Goal: Information Seeking & Learning: Find contact information

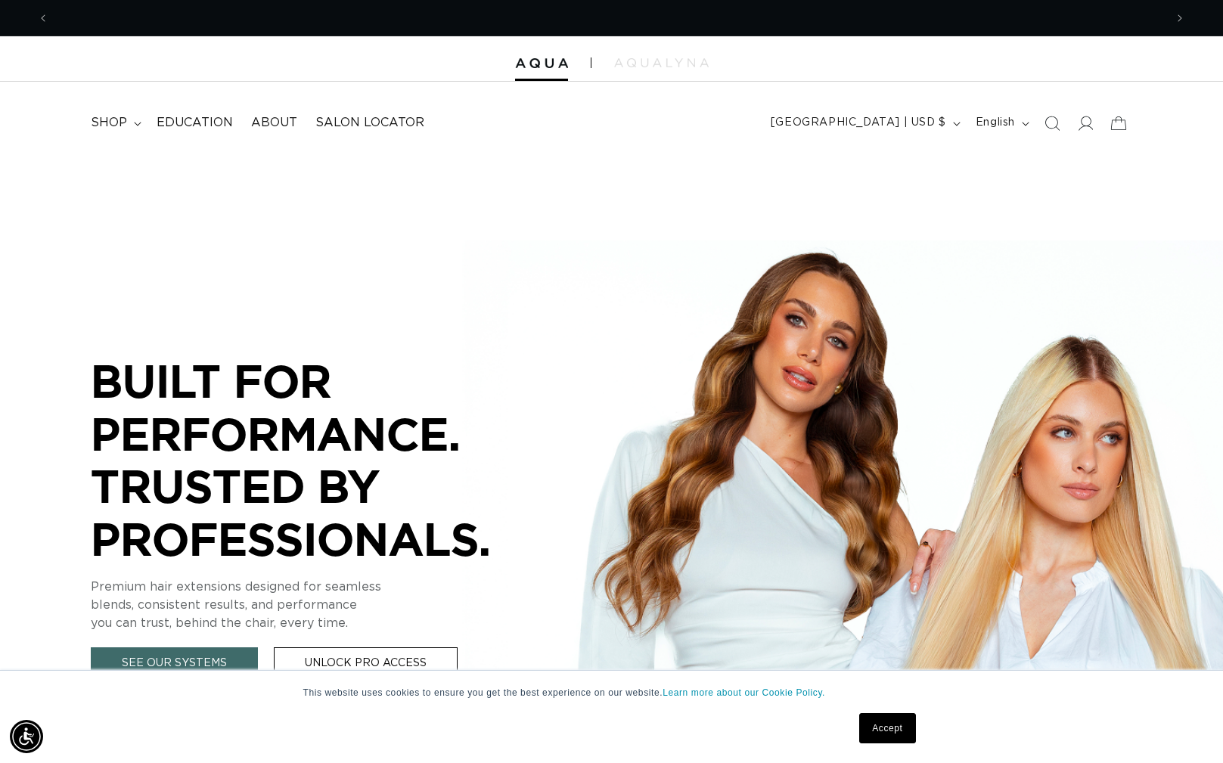
scroll to position [0, 1116]
click at [121, 123] on span "shop" at bounding box center [109, 123] width 36 height 16
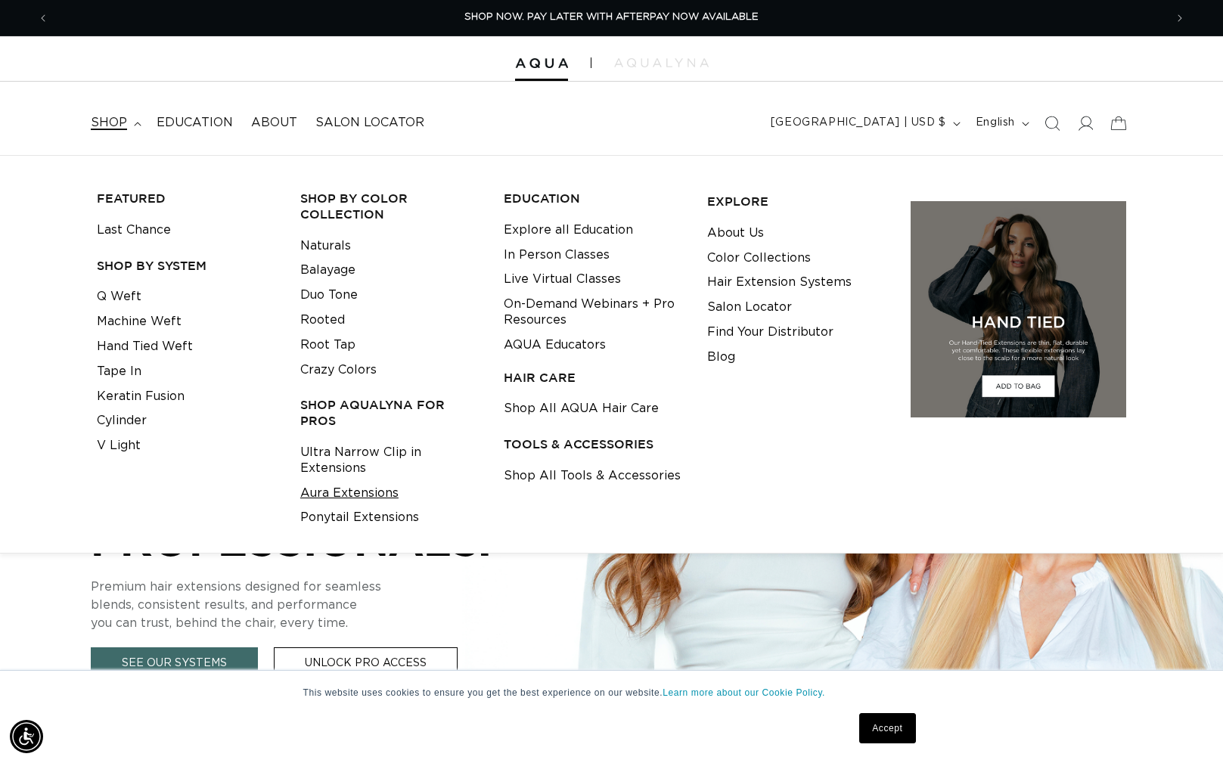
click at [361, 484] on link "Aura Extensions" at bounding box center [349, 493] width 98 height 25
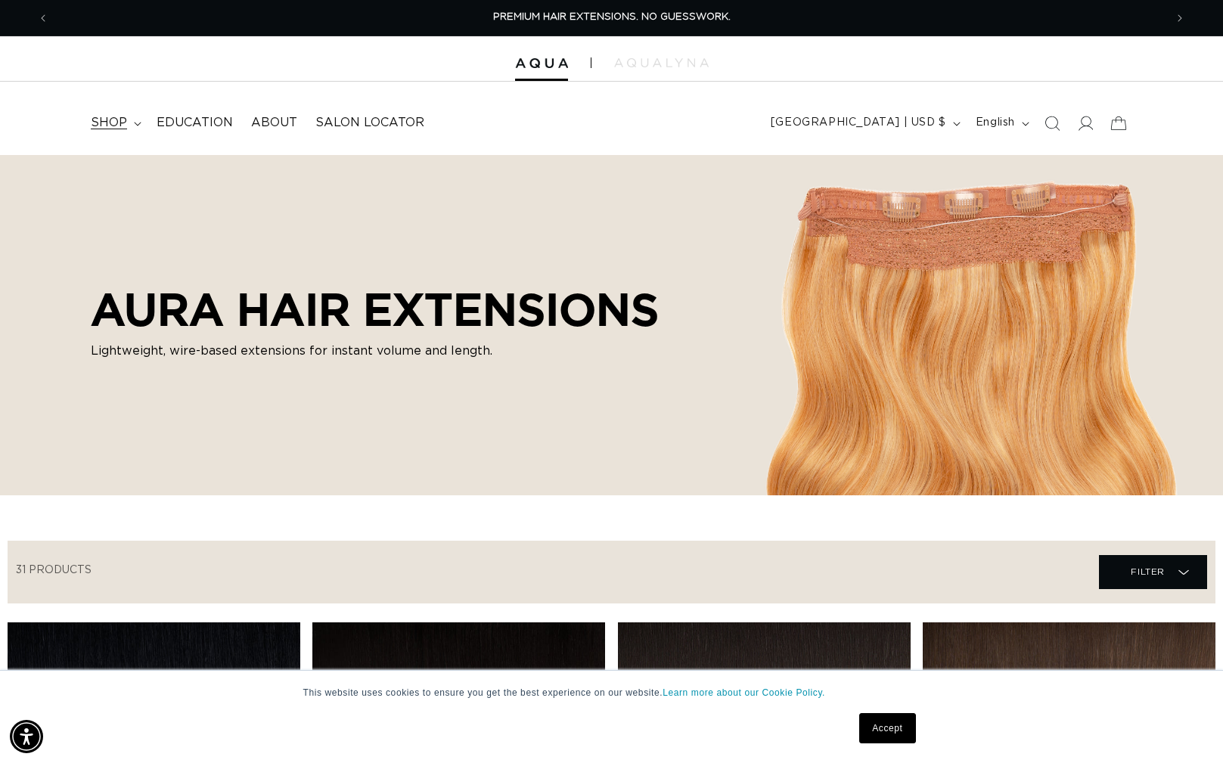
click at [119, 120] on span "shop" at bounding box center [109, 123] width 36 height 16
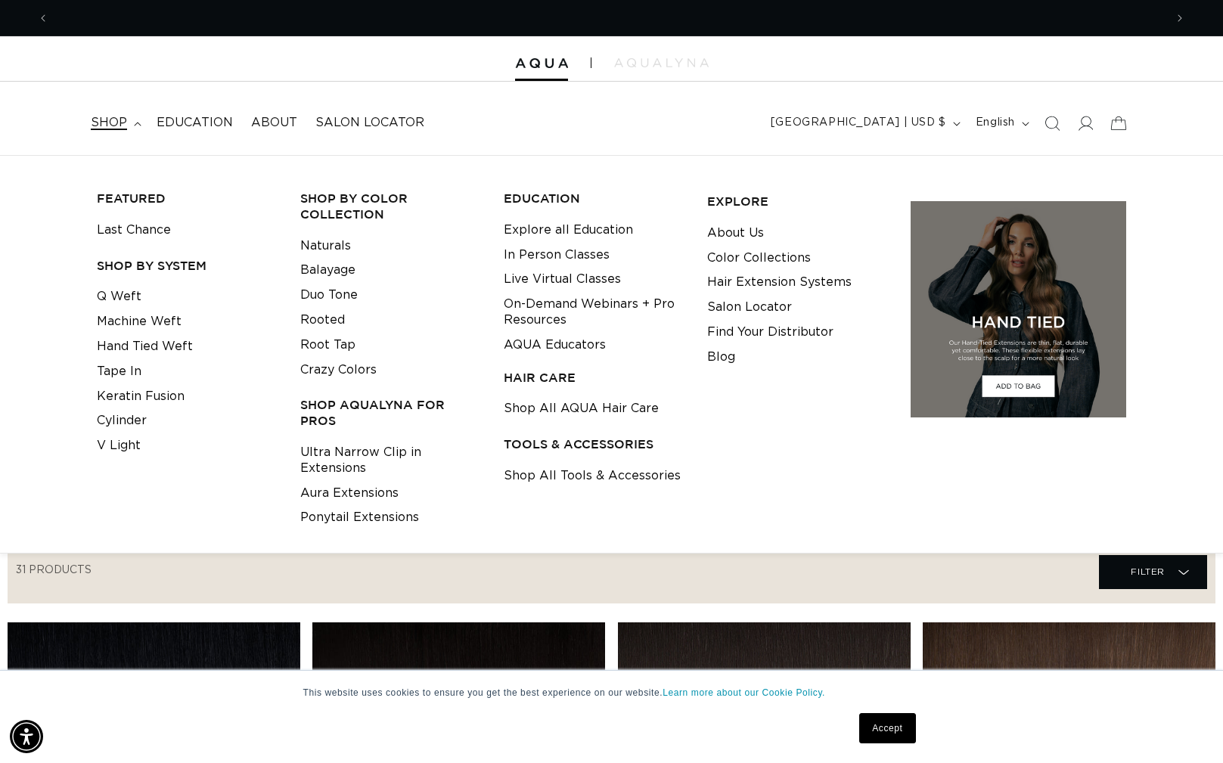
scroll to position [0, 1116]
click at [105, 300] on link "Q Weft" at bounding box center [119, 296] width 45 height 25
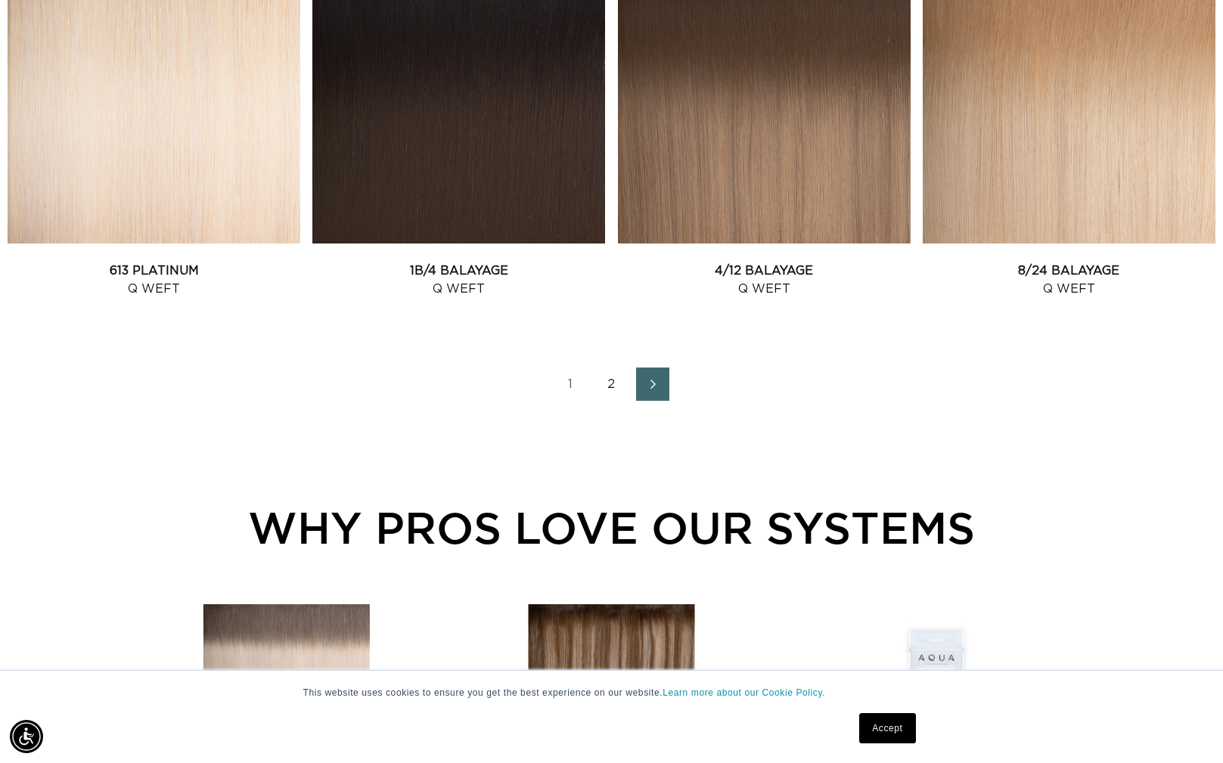
scroll to position [0, 2231]
click at [616, 381] on link "2" at bounding box center [611, 384] width 33 height 33
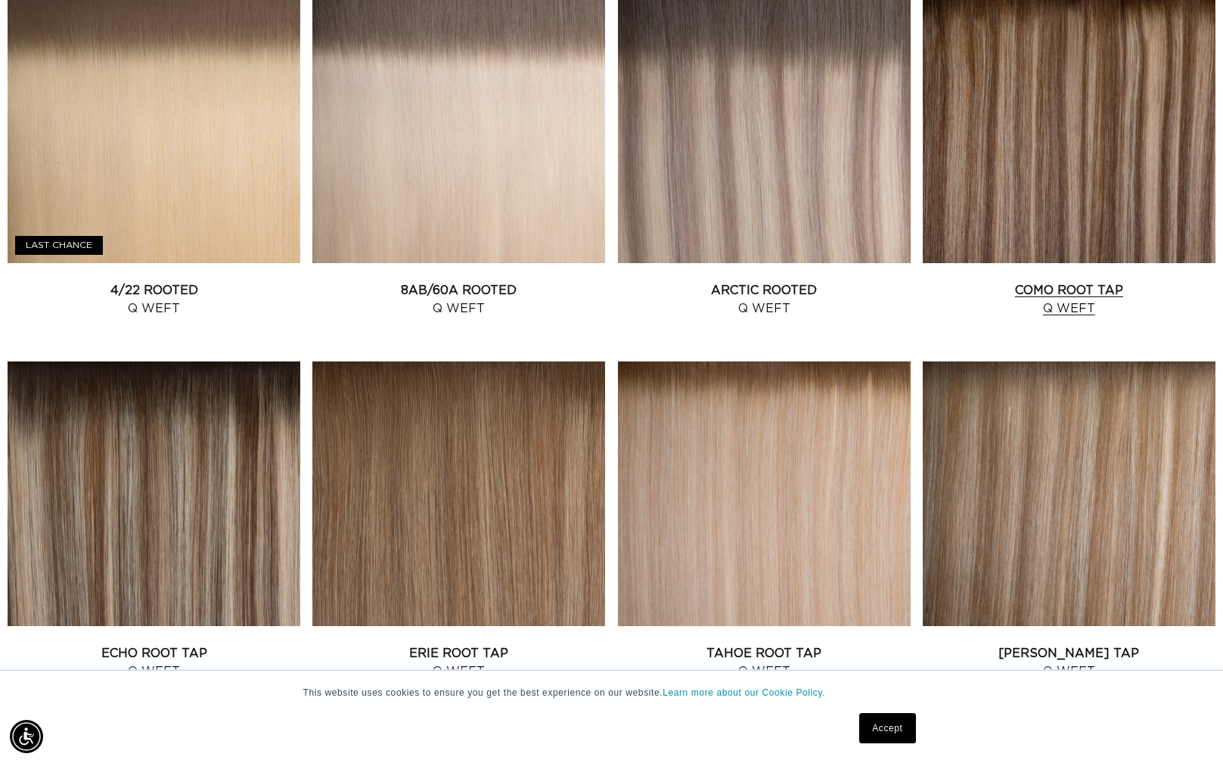
scroll to position [0, 1116]
click at [1053, 281] on link "Como Root Tap Q Weft" at bounding box center [1069, 299] width 293 height 36
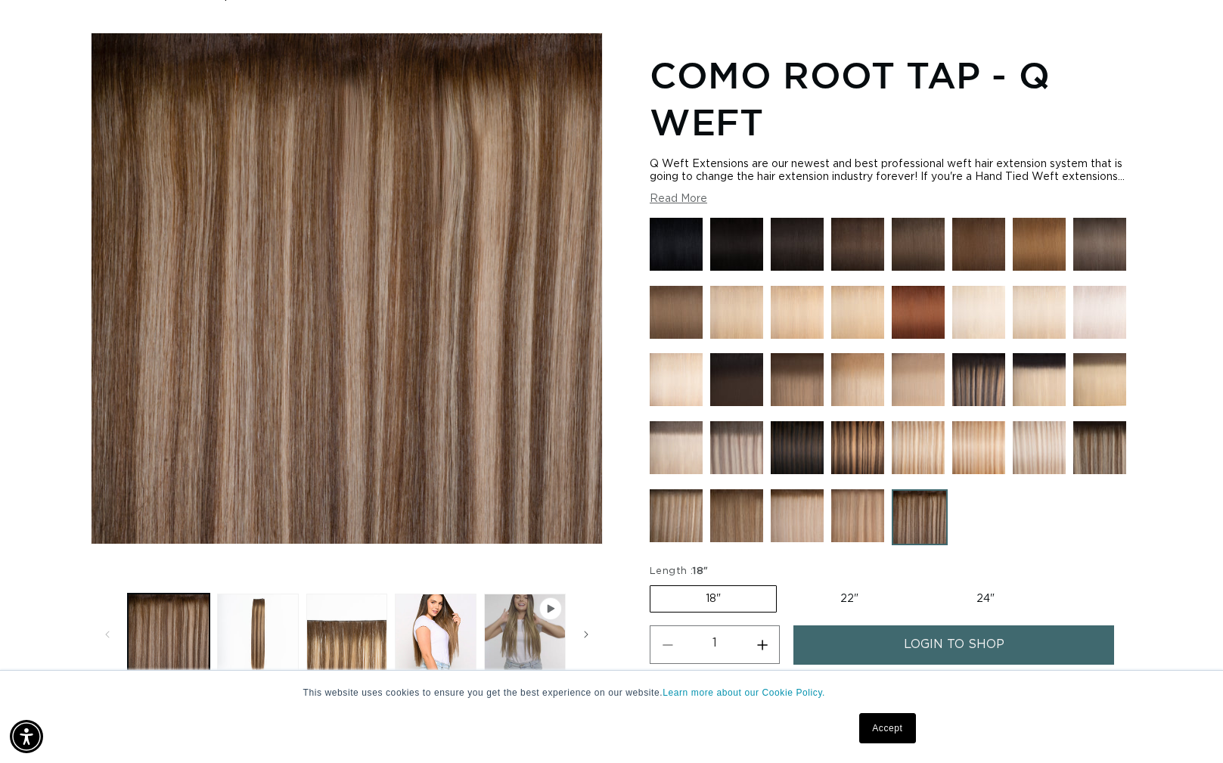
scroll to position [0, 2231]
click at [928, 505] on img at bounding box center [920, 517] width 56 height 56
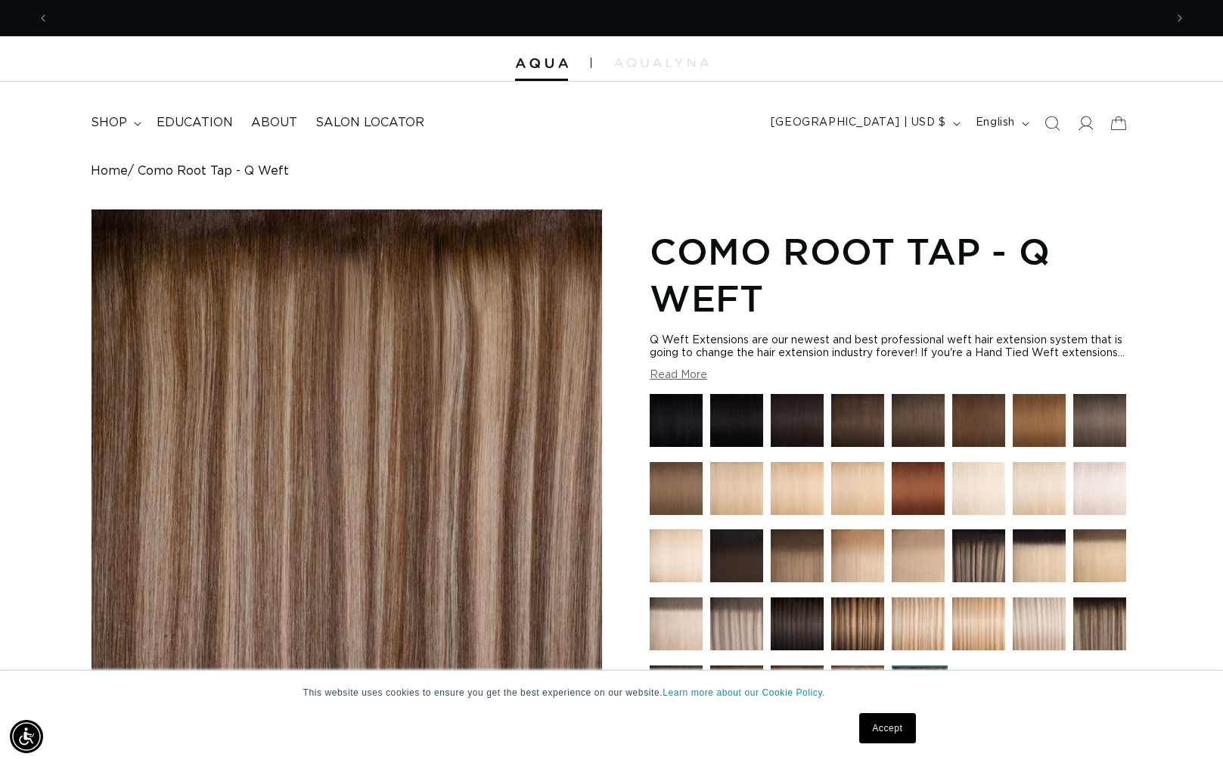
click at [924, 508] on img at bounding box center [918, 488] width 53 height 53
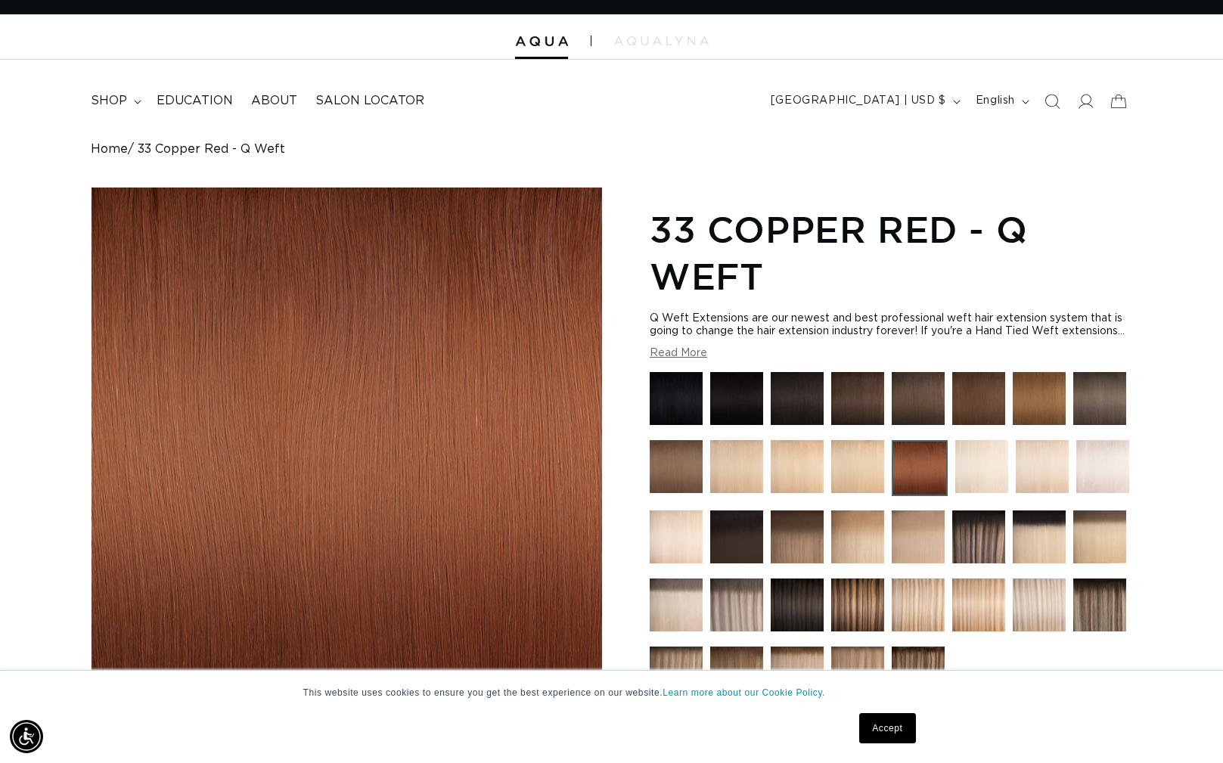
scroll to position [0, 1116]
click at [961, 537] on img at bounding box center [978, 537] width 53 height 53
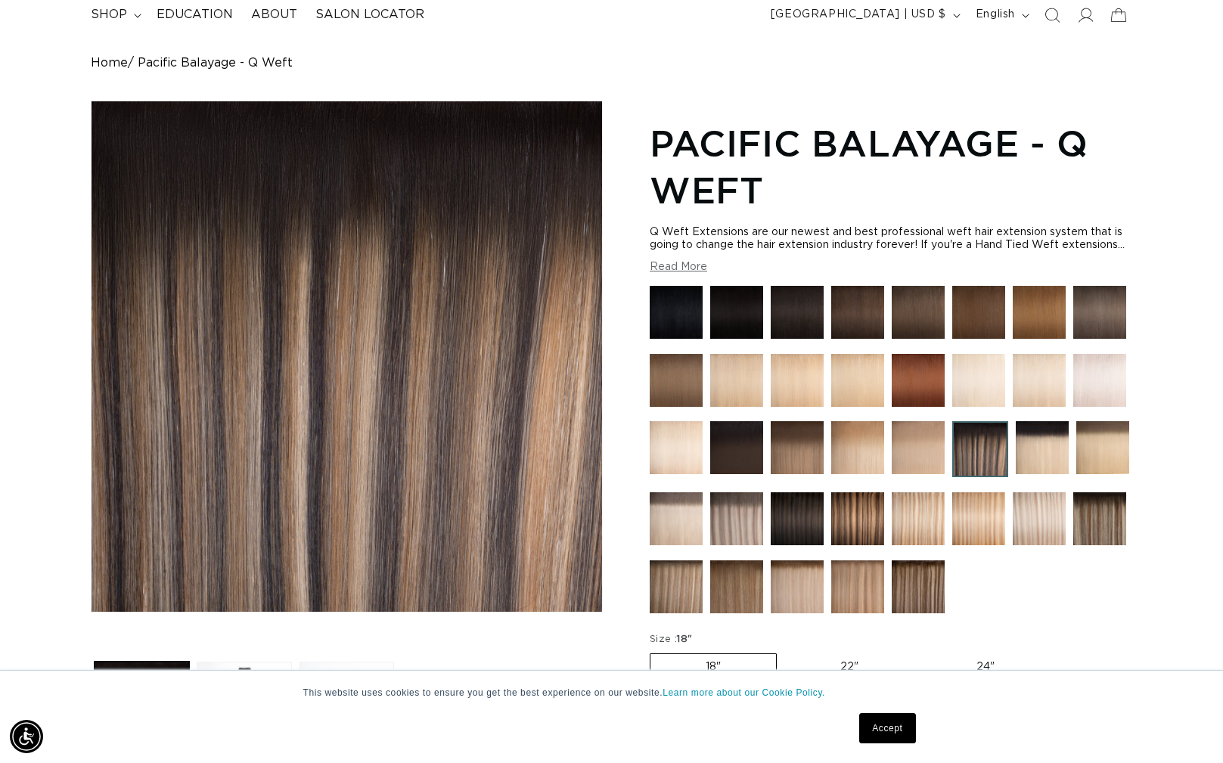
scroll to position [110, 0]
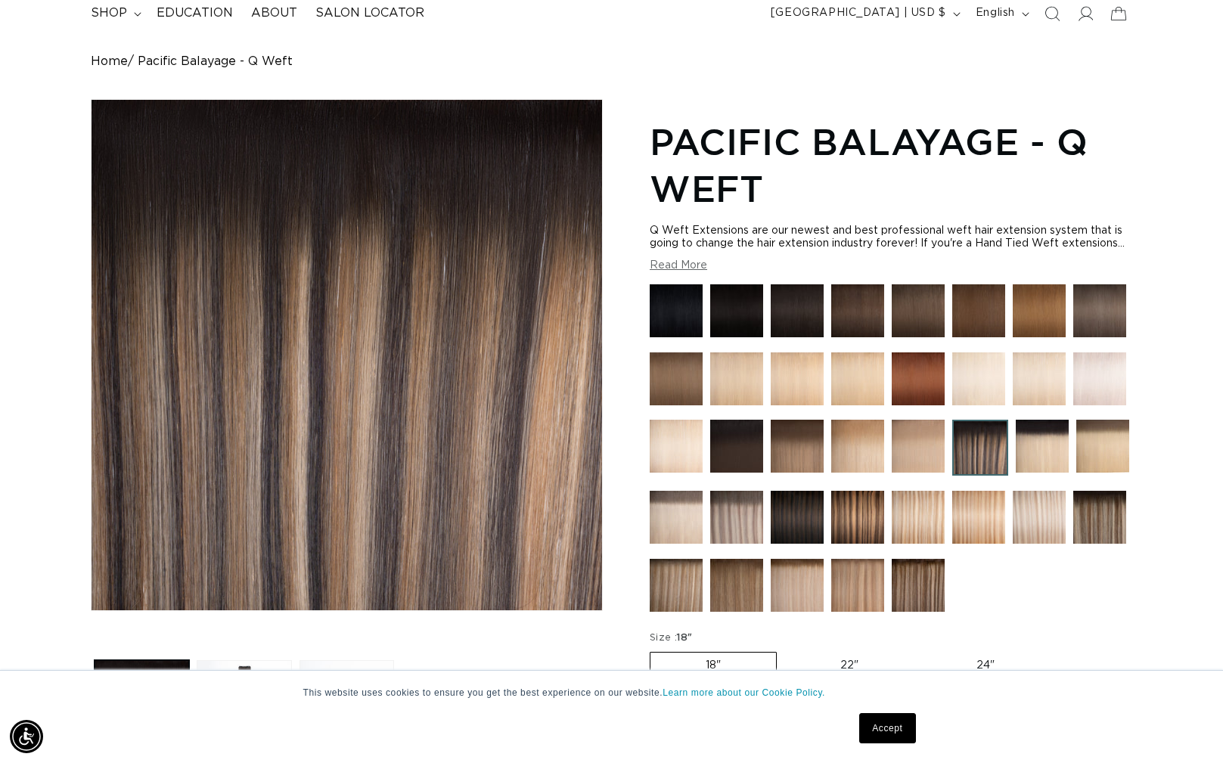
click at [680, 584] on img at bounding box center [676, 585] width 53 height 53
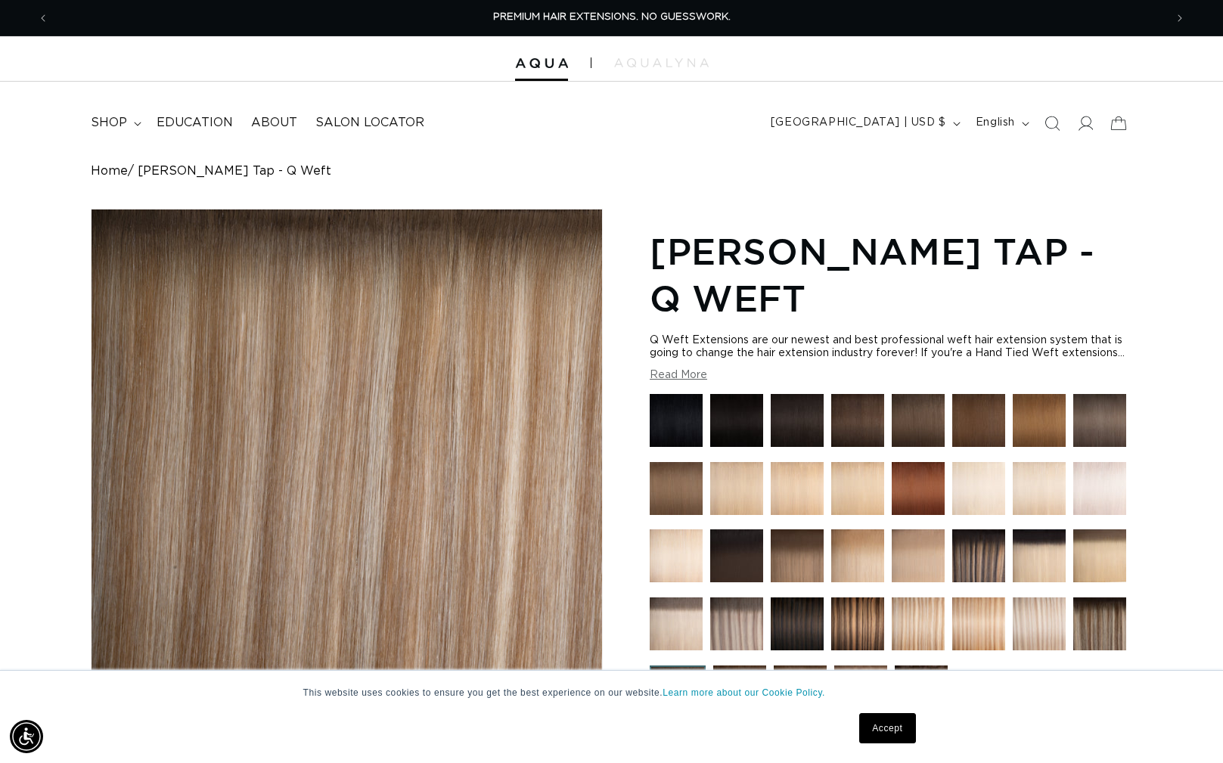
click at [728, 639] on img at bounding box center [736, 624] width 53 height 53
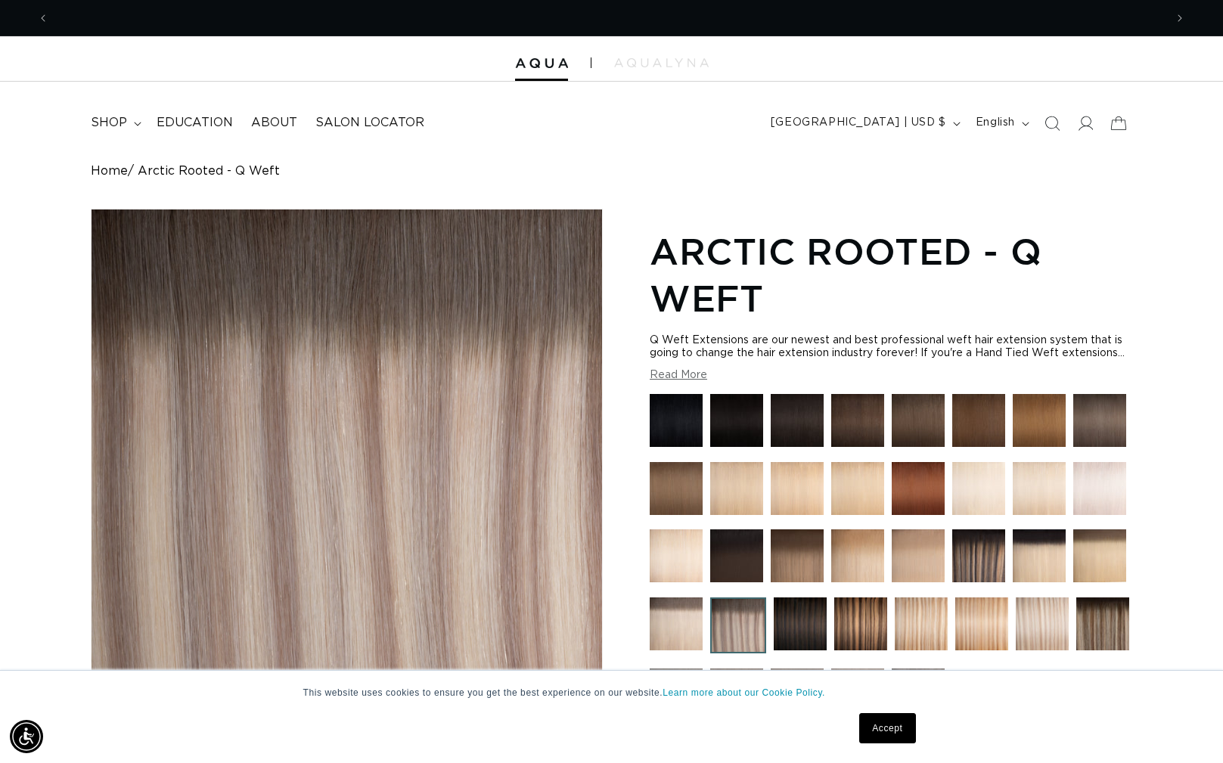
scroll to position [0, 1116]
click at [1082, 632] on img at bounding box center [1102, 624] width 53 height 53
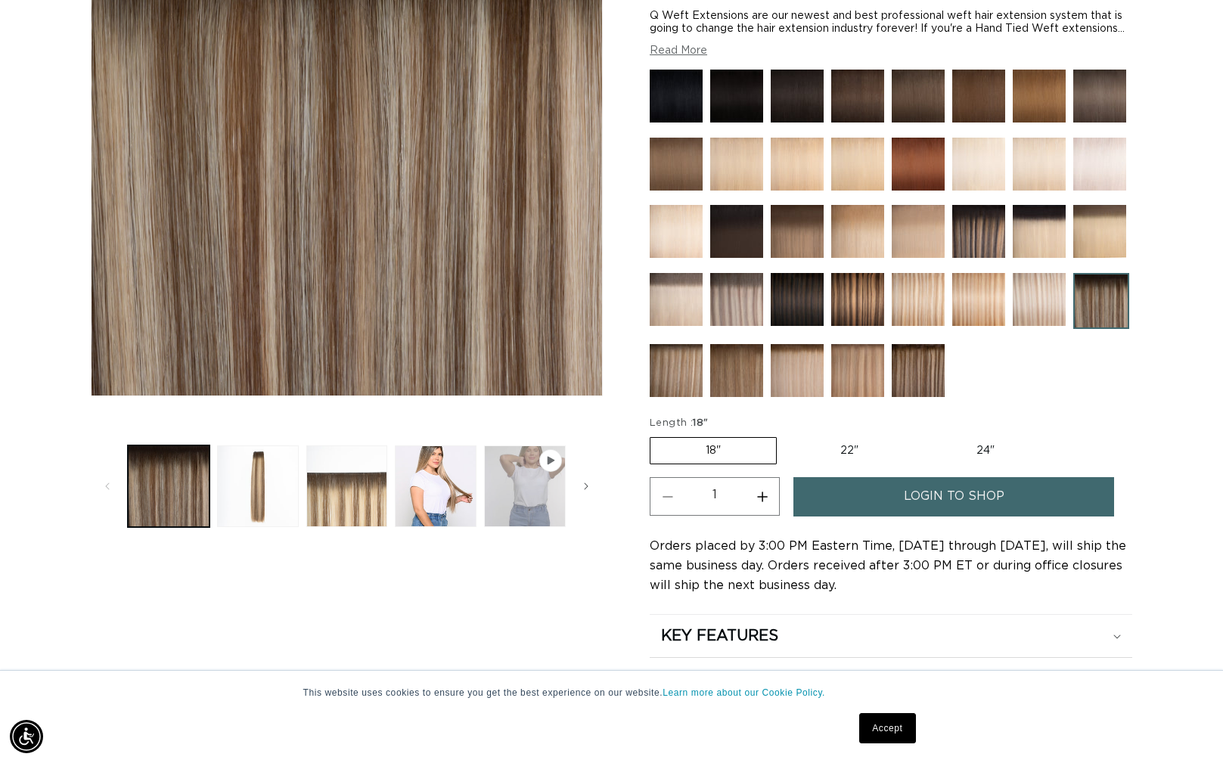
scroll to position [0, 1116]
click at [519, 468] on button "Play video 1 in gallery view" at bounding box center [525, 487] width 82 height 82
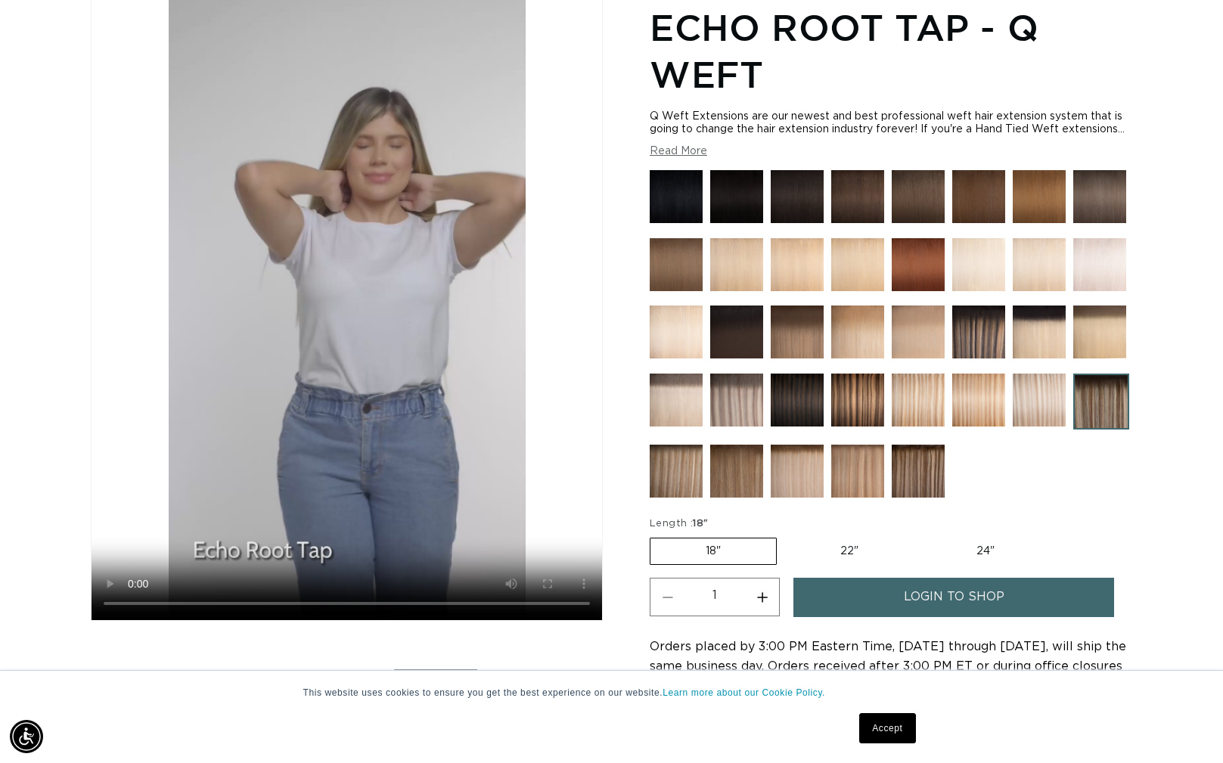
scroll to position [0, 2231]
click at [933, 479] on img at bounding box center [918, 471] width 53 height 53
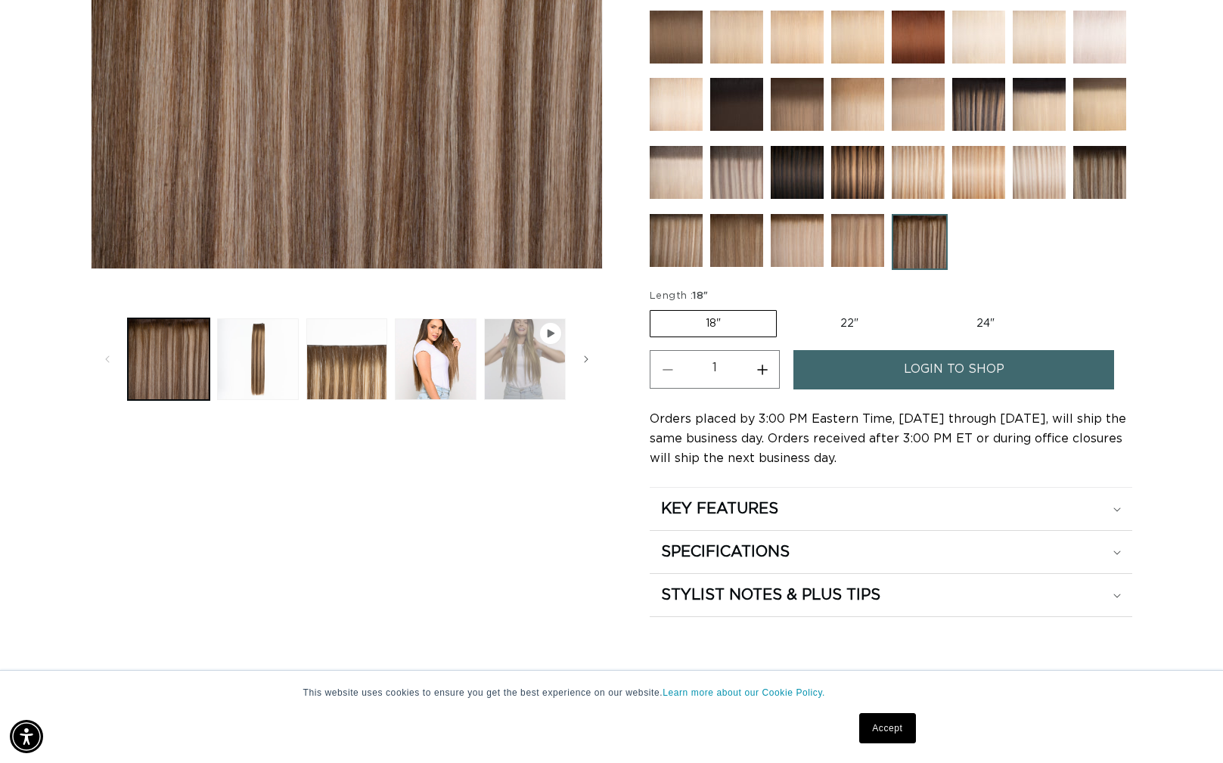
scroll to position [0, 1116]
click at [521, 341] on button "Play video 1 in gallery view" at bounding box center [525, 359] width 82 height 82
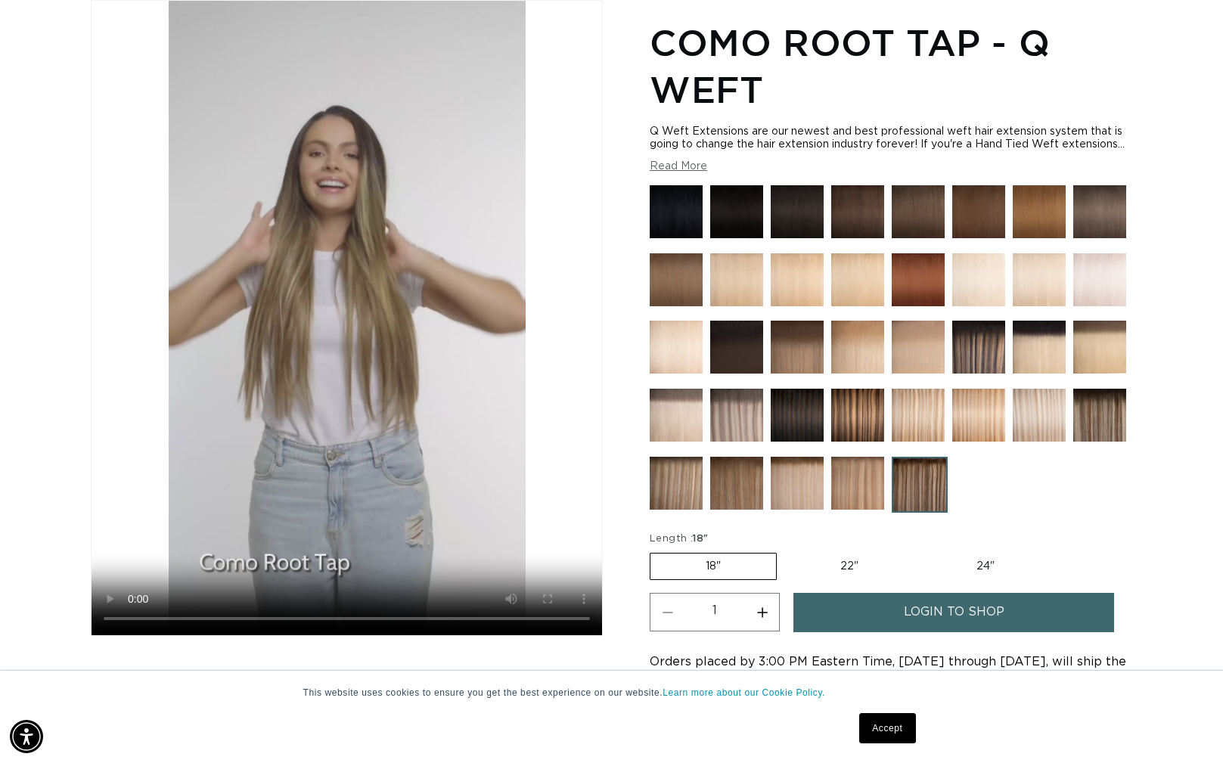
scroll to position [0, 0]
click at [719, 427] on img at bounding box center [736, 415] width 53 height 53
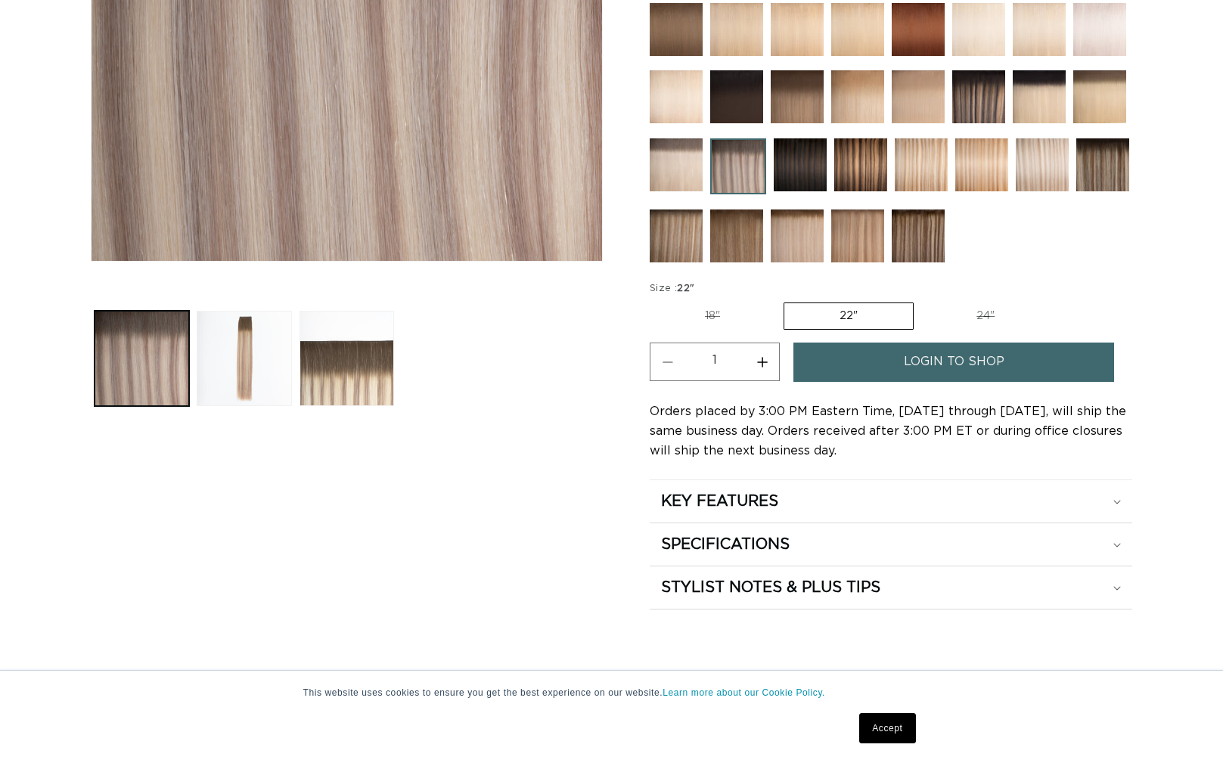
scroll to position [483, 0]
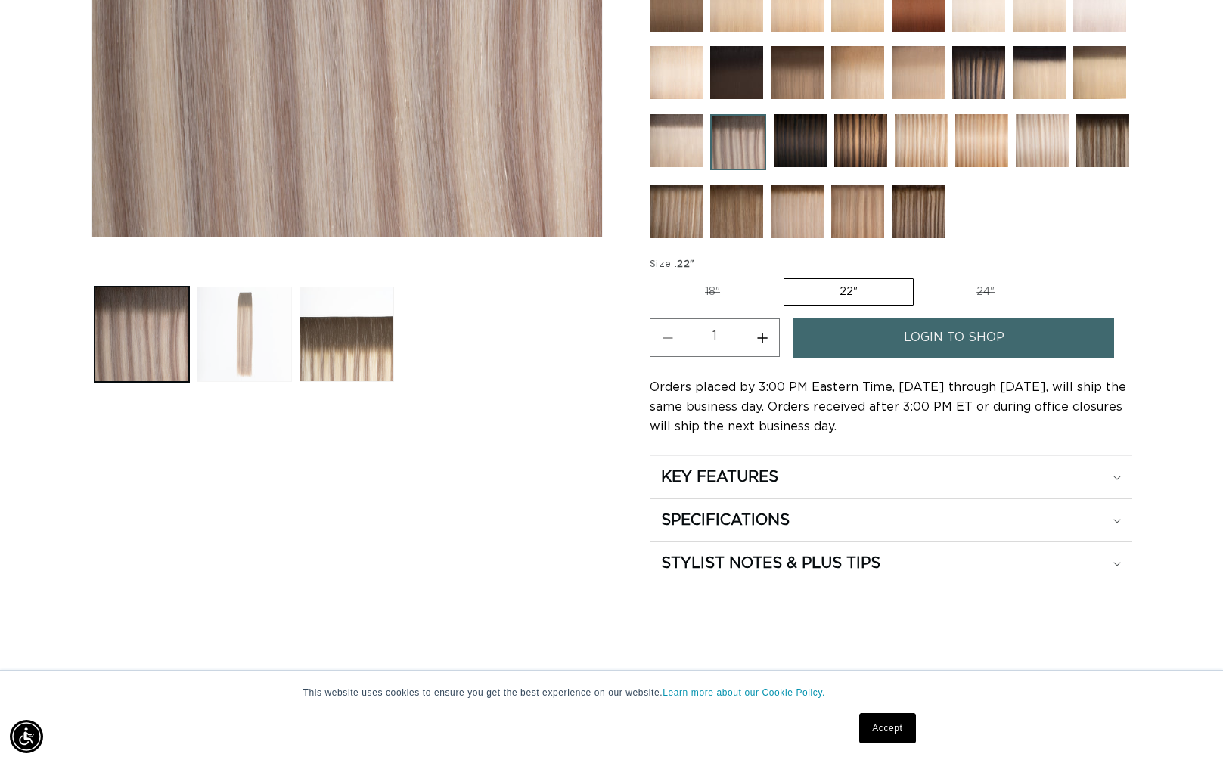
click at [255, 297] on button "Load image 2 in gallery view" at bounding box center [244, 334] width 95 height 95
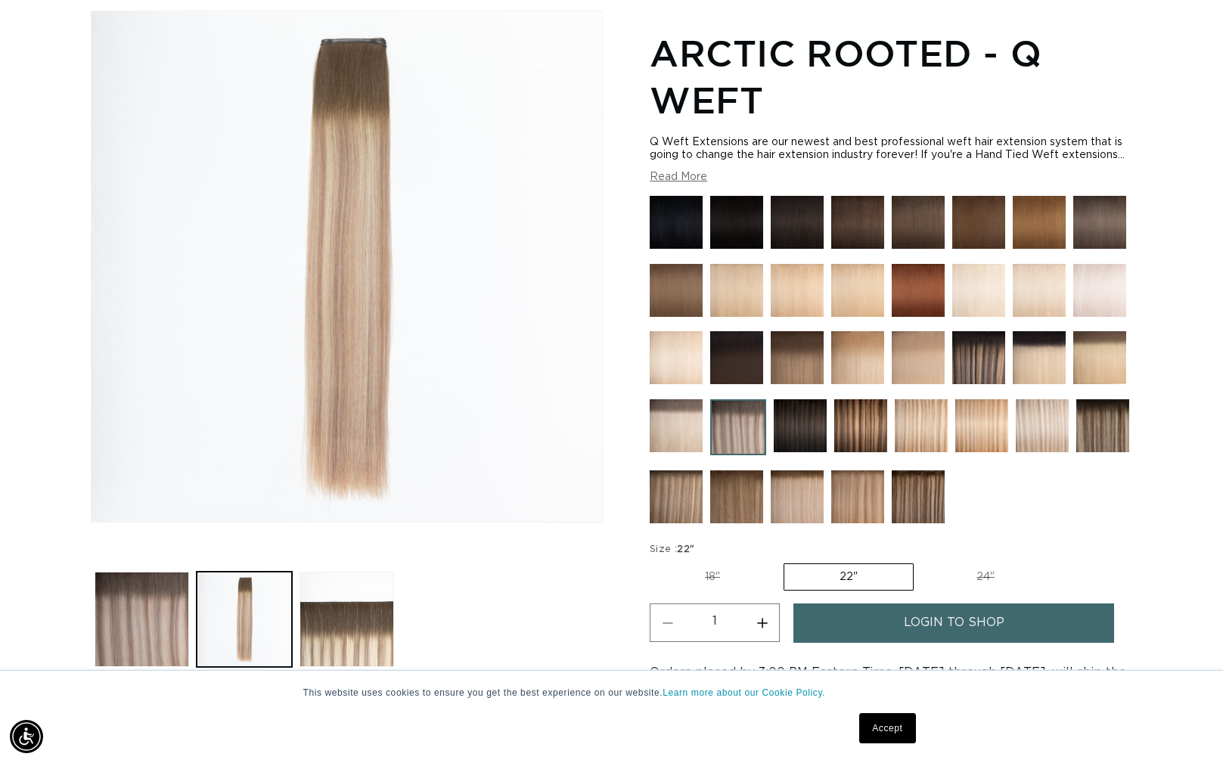
scroll to position [0, 2231]
click at [912, 501] on img at bounding box center [918, 496] width 53 height 53
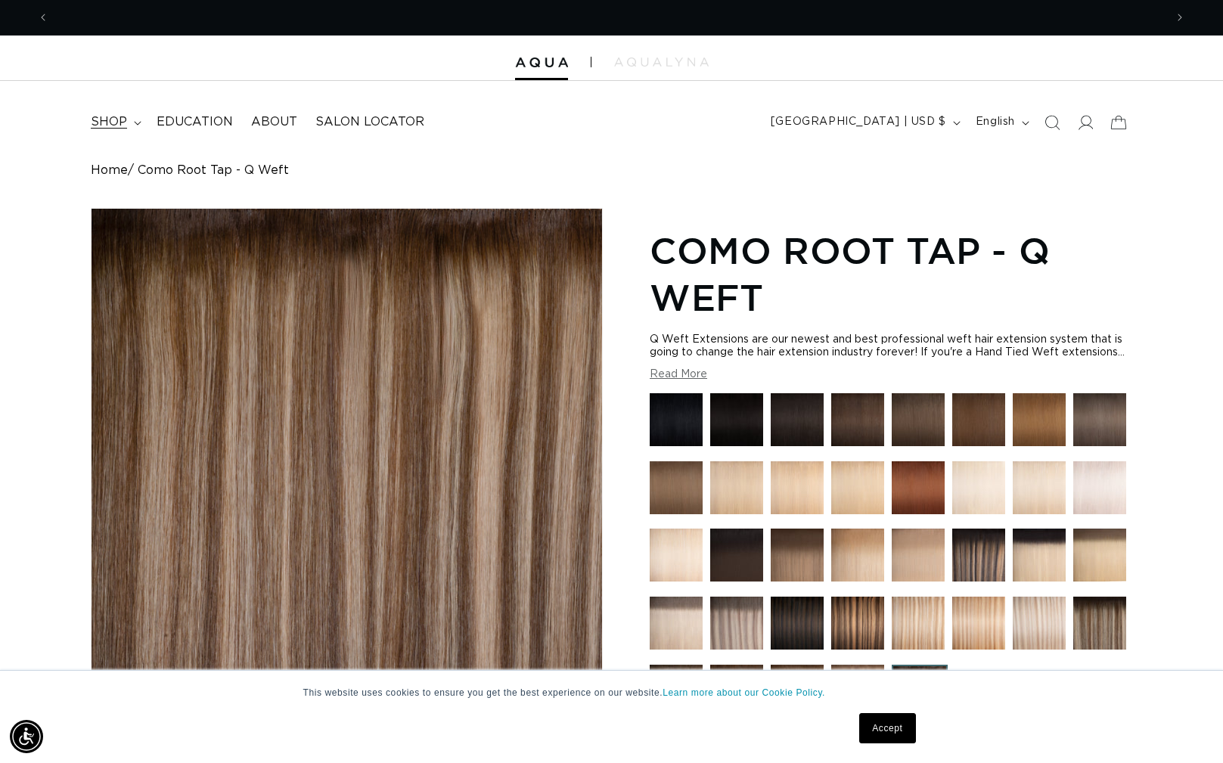
scroll to position [0, 1116]
click at [113, 116] on span "shop" at bounding box center [109, 122] width 36 height 16
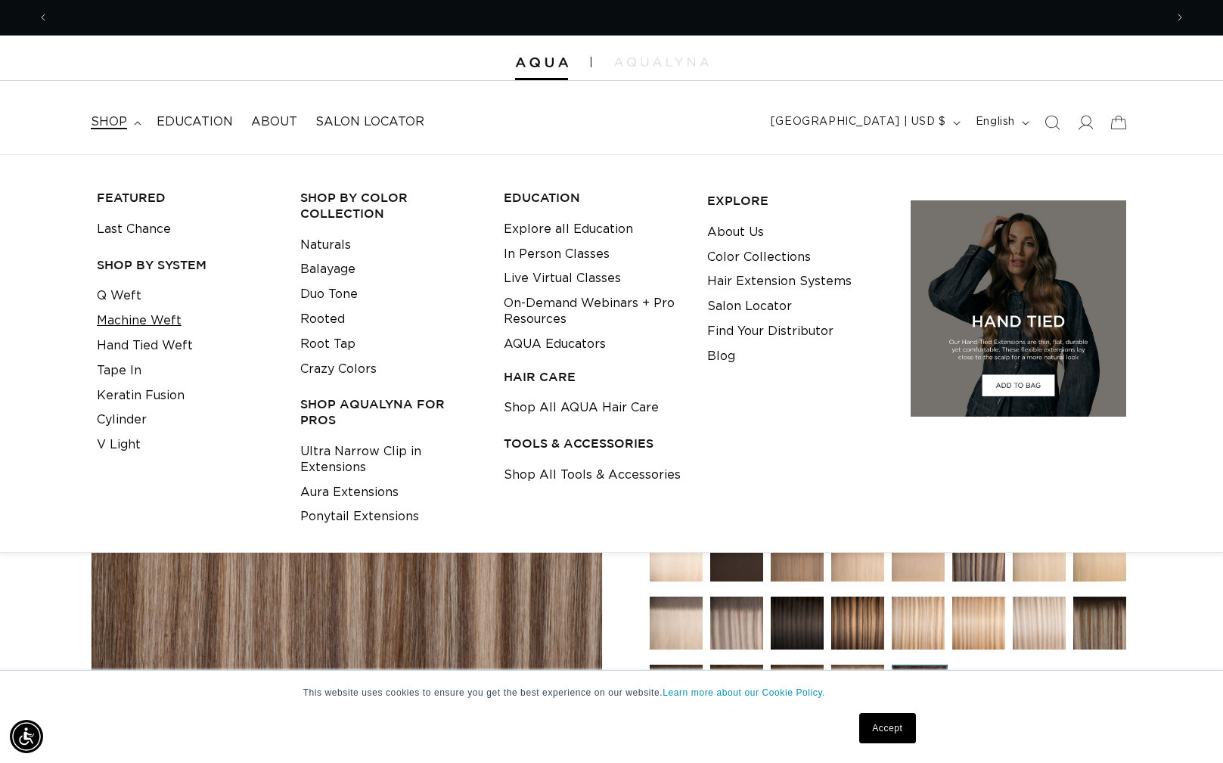
scroll to position [0, 2231]
click at [147, 348] on link "Hand Tied Weft" at bounding box center [145, 346] width 96 height 25
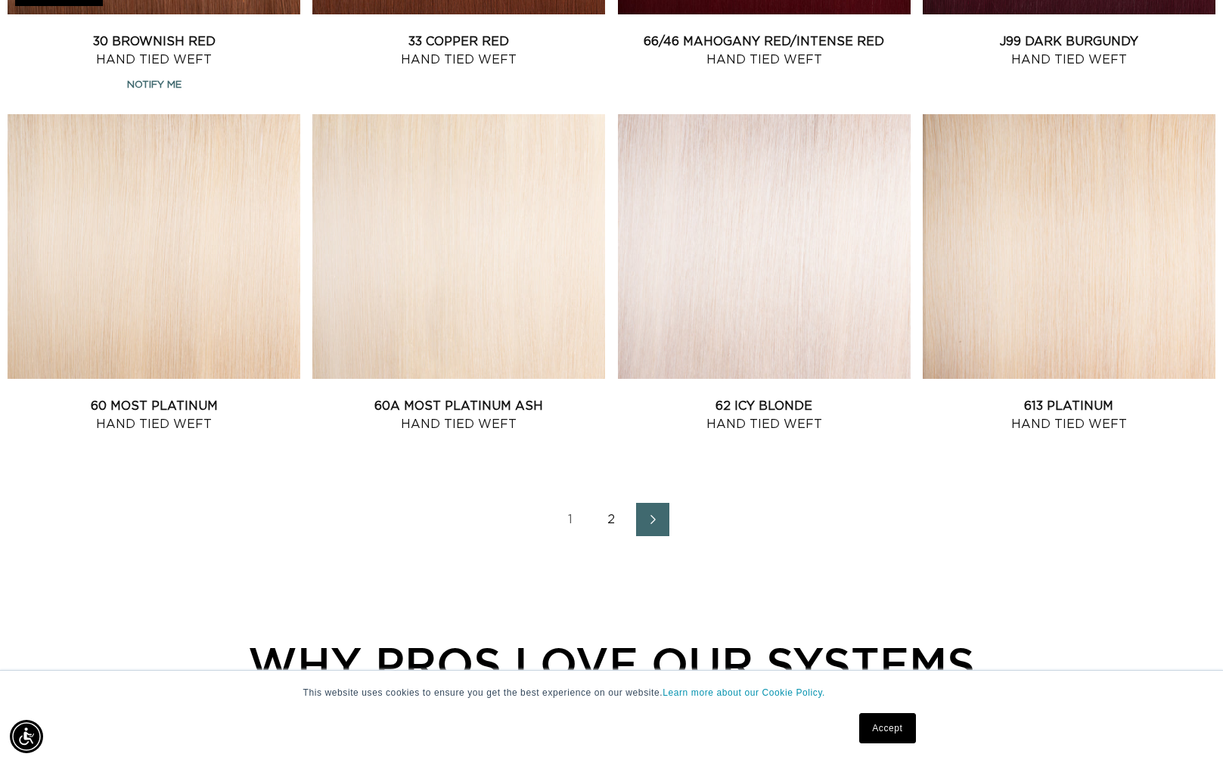
click at [607, 524] on link "2" at bounding box center [611, 519] width 33 height 33
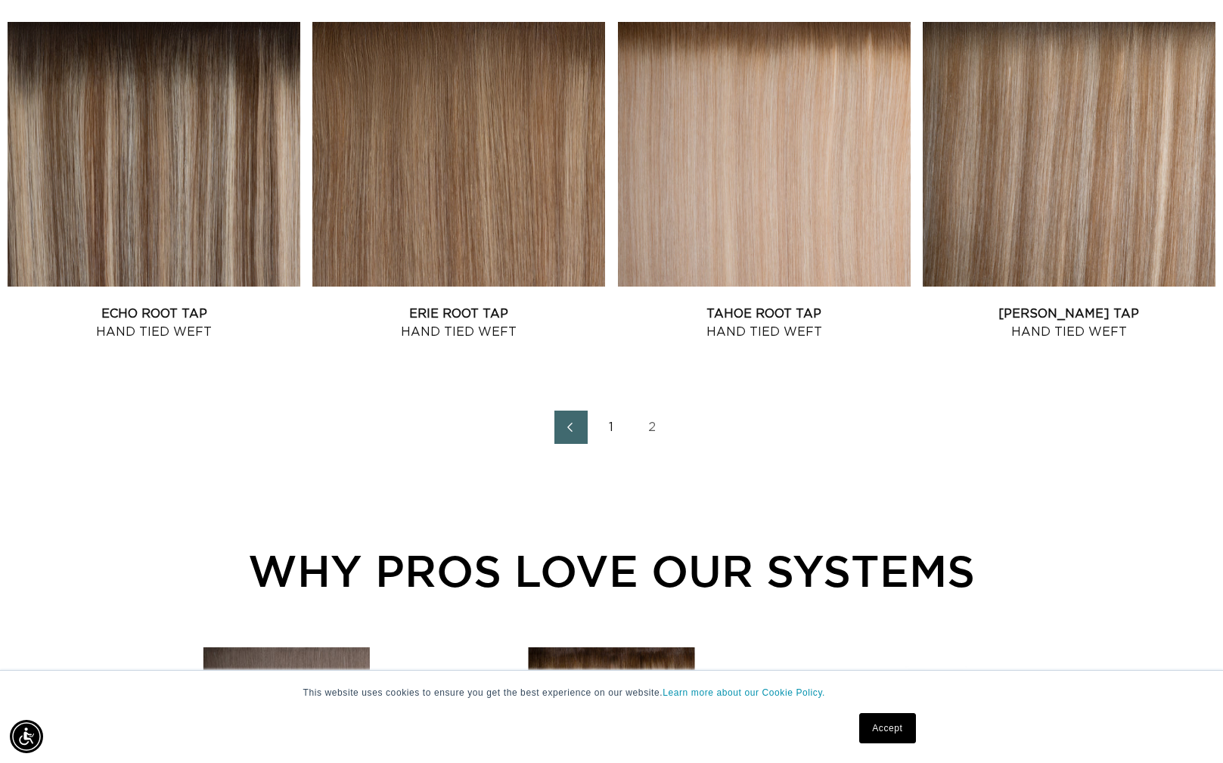
scroll to position [2057, 0]
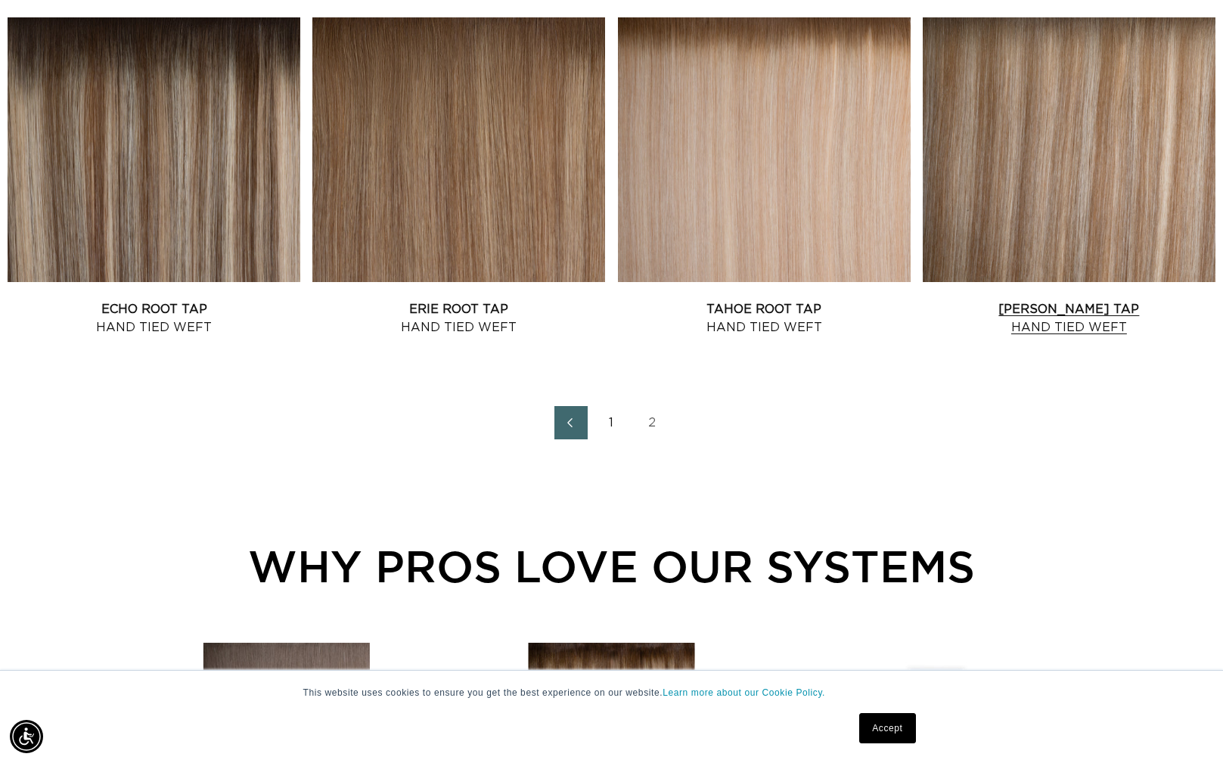
click at [1097, 300] on link "Victoria Root Tap Hand Tied Weft" at bounding box center [1069, 318] width 293 height 36
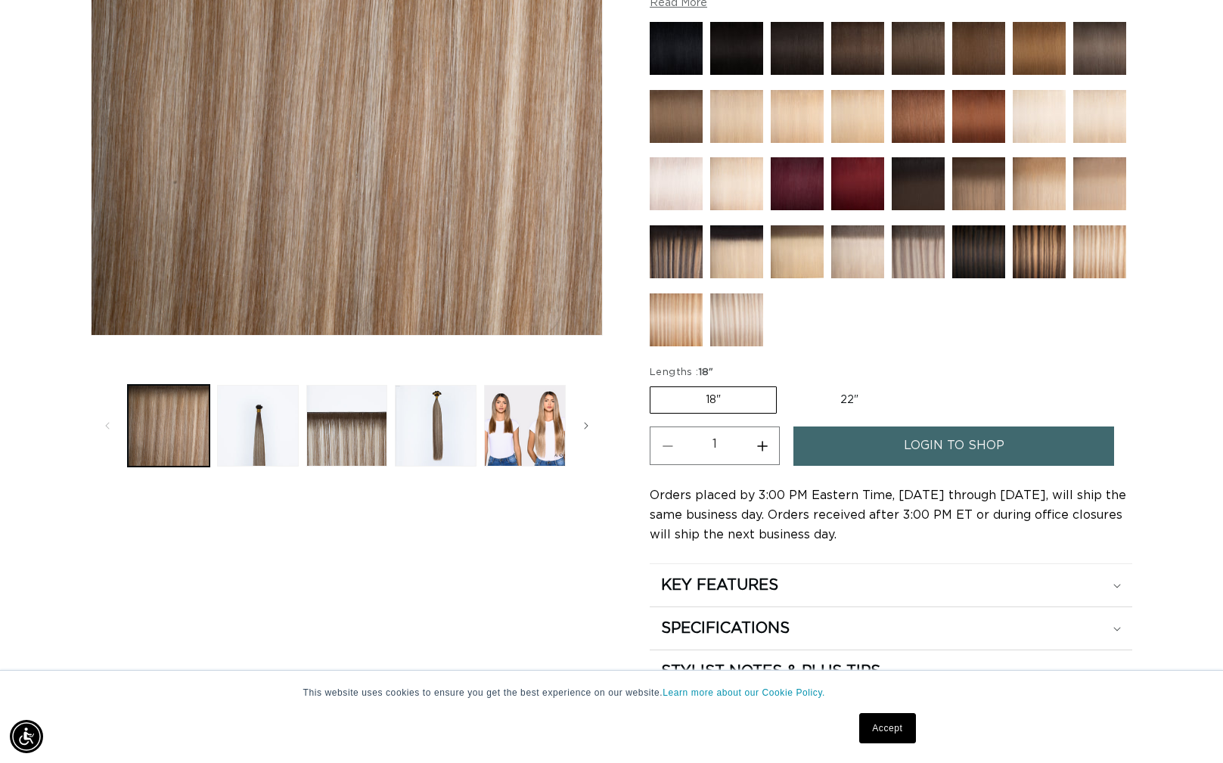
scroll to position [441, 0]
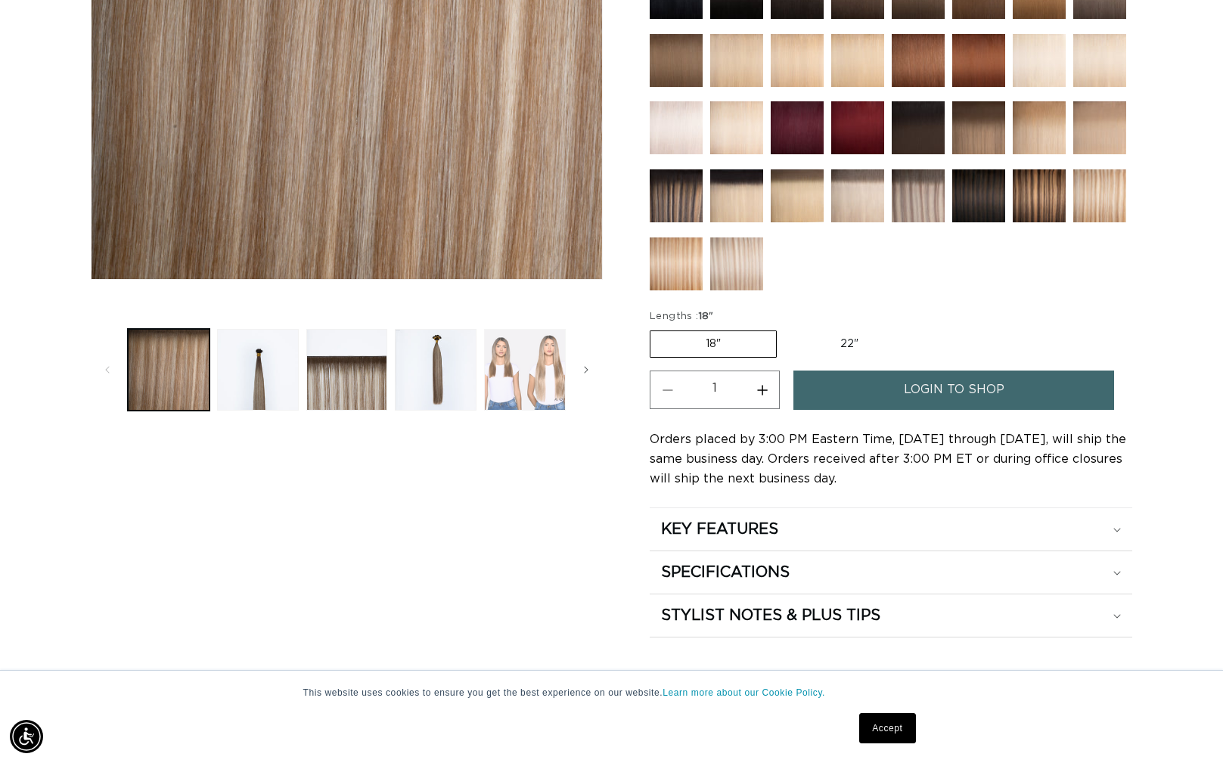
click at [508, 368] on button "Load image 5 in gallery view" at bounding box center [525, 370] width 82 height 82
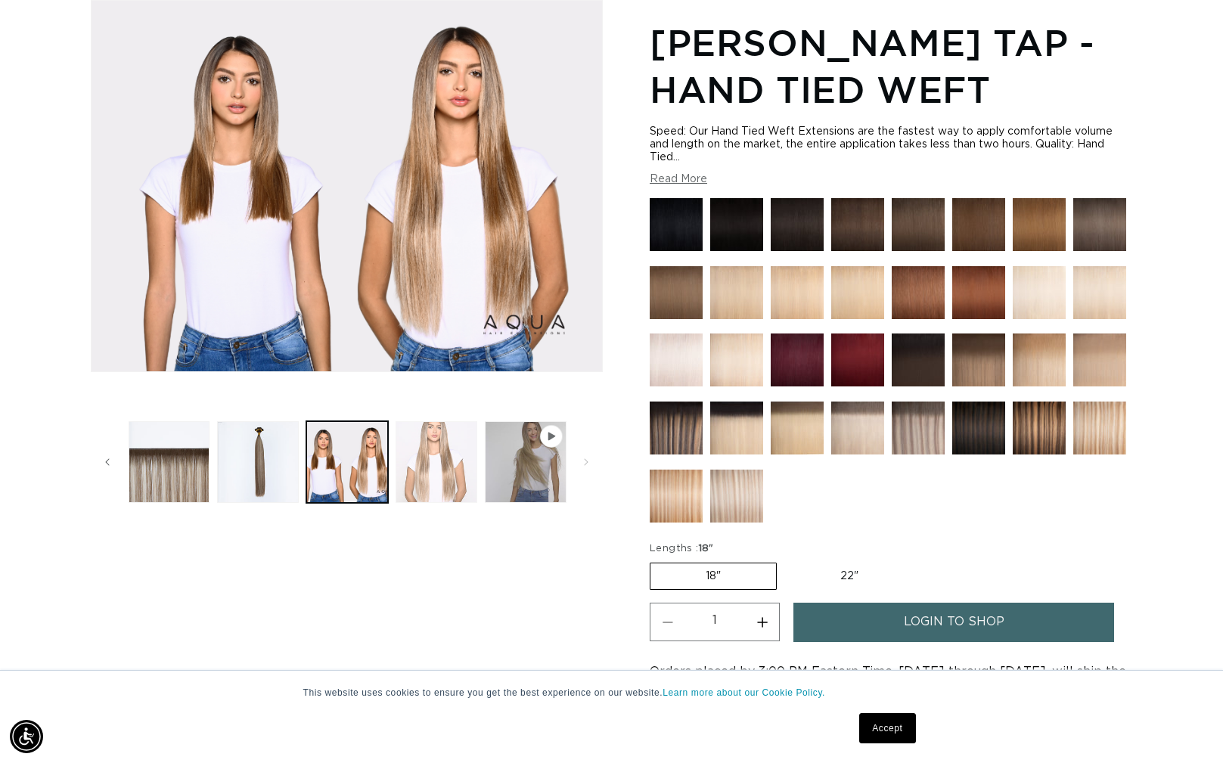
scroll to position [0, 2231]
click at [457, 460] on button "Load image 6 in gallery view" at bounding box center [437, 462] width 82 height 82
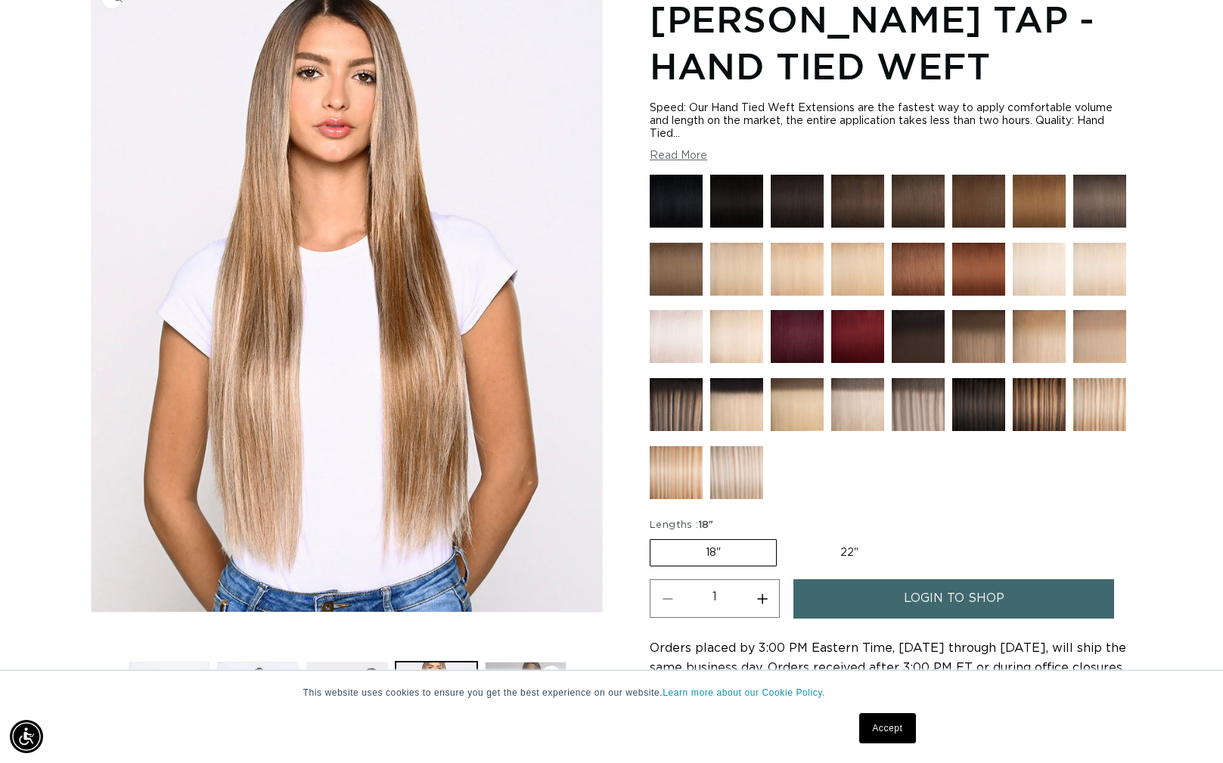
scroll to position [0, 1116]
click at [666, 157] on button "Read More" at bounding box center [678, 156] width 57 height 13
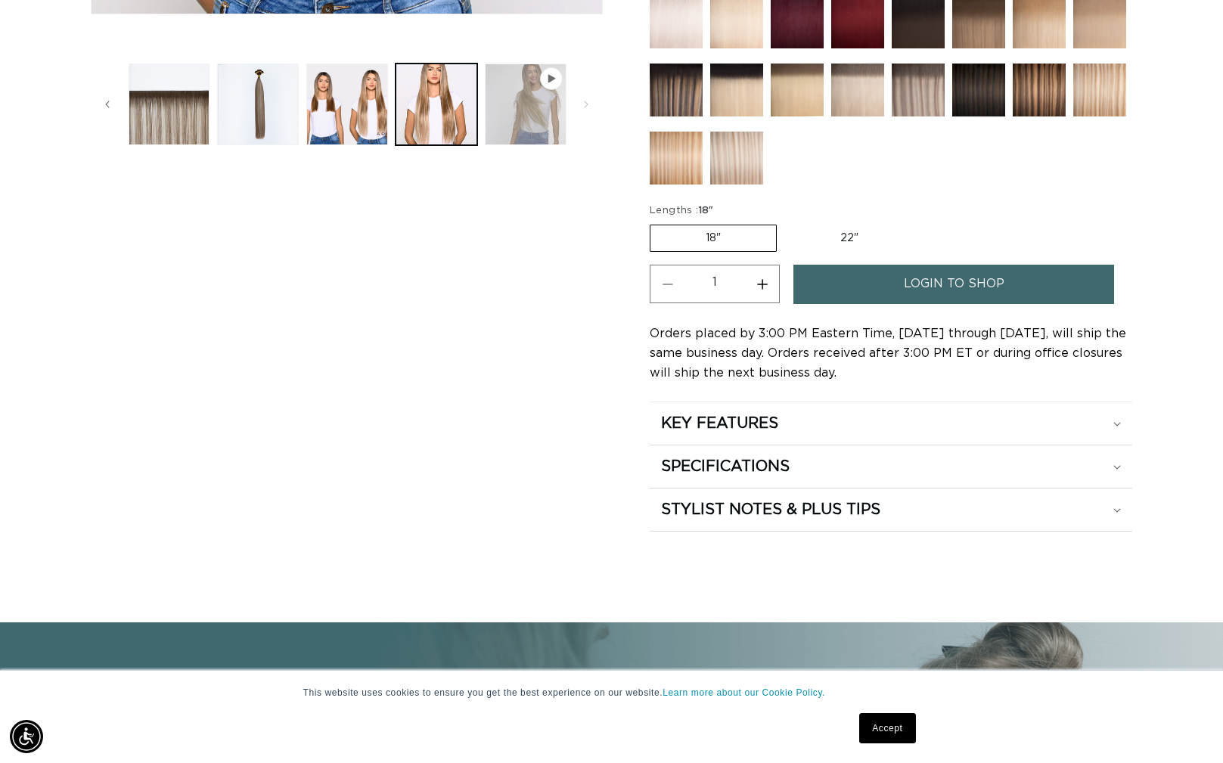
click at [523, 126] on button "Play video 1 in gallery view" at bounding box center [526, 105] width 82 height 82
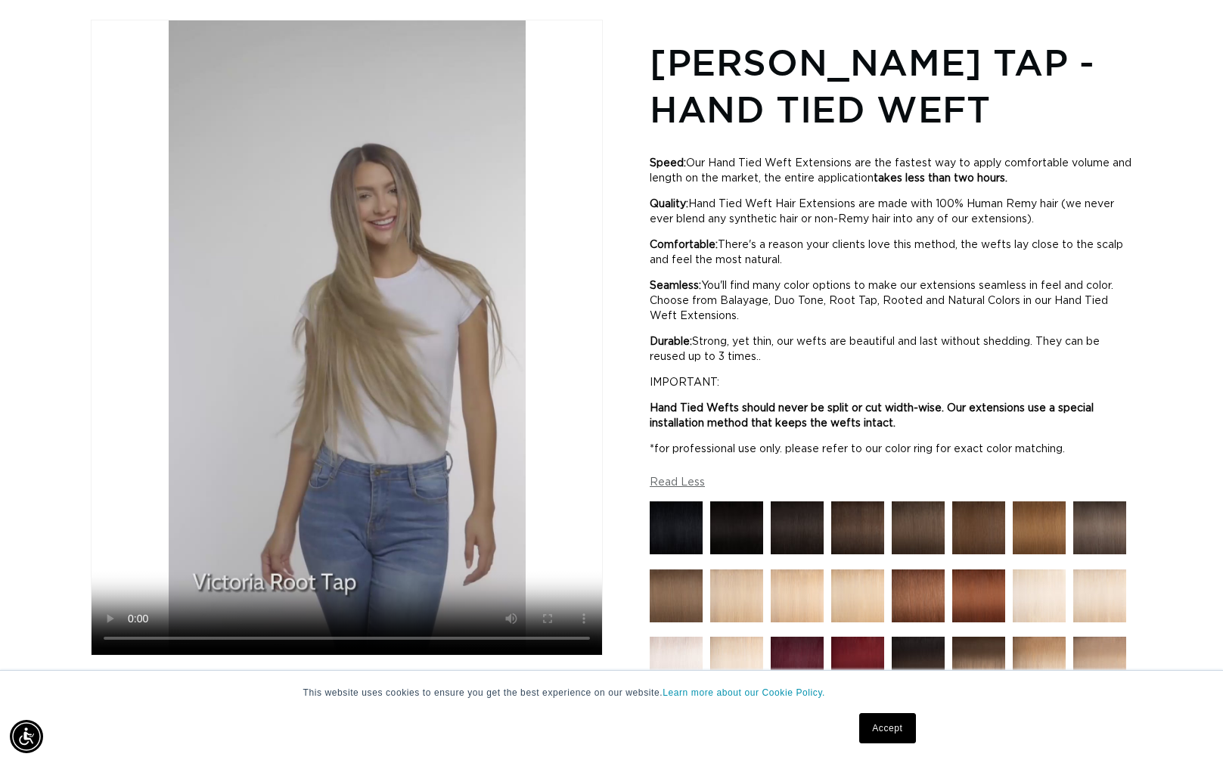
scroll to position [0, 0]
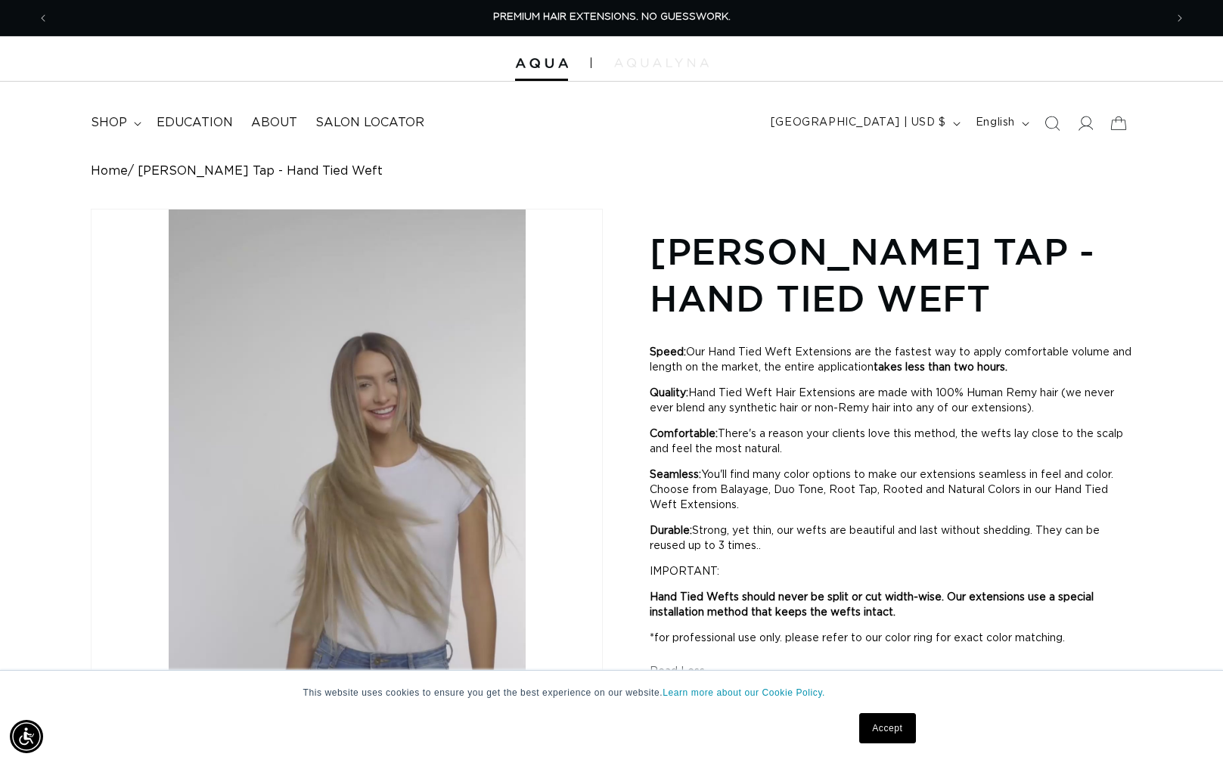
click at [679, 64] on img at bounding box center [661, 62] width 95 height 9
click at [126, 115] on summary "shop" at bounding box center [115, 123] width 66 height 34
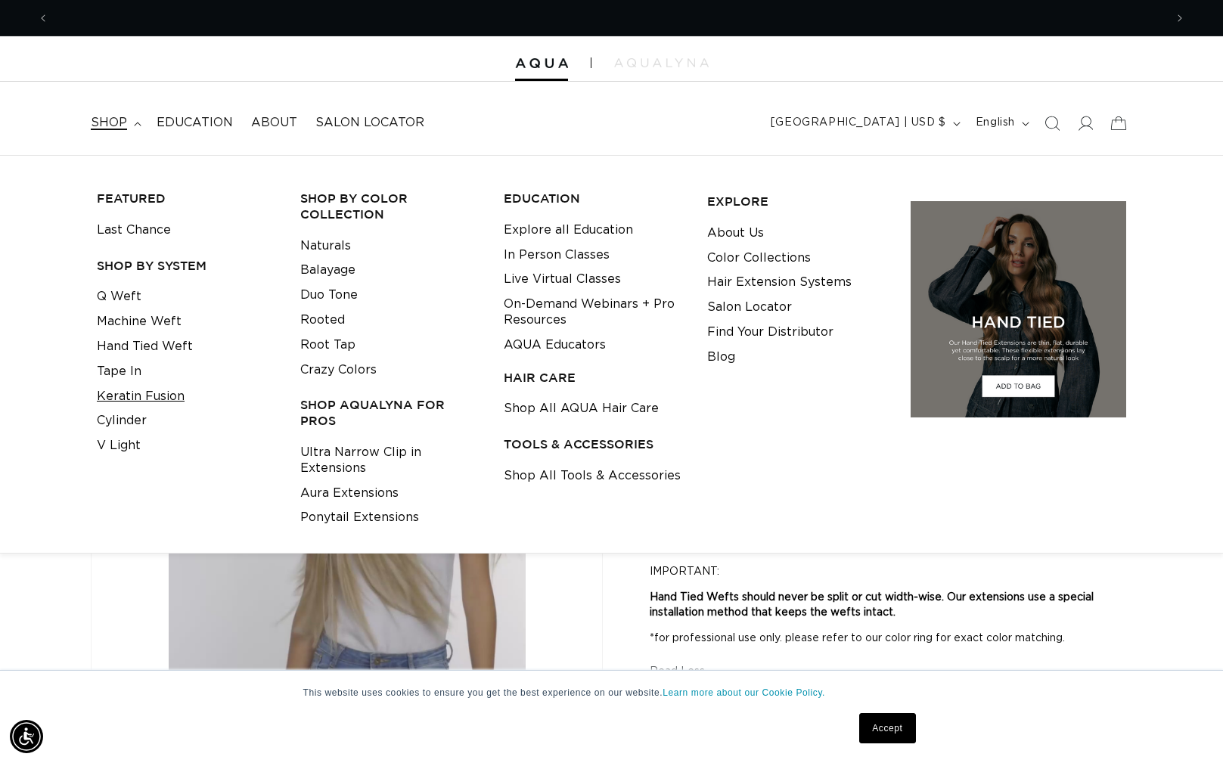
scroll to position [0, 0]
click at [129, 415] on link "Cylinder" at bounding box center [122, 420] width 50 height 25
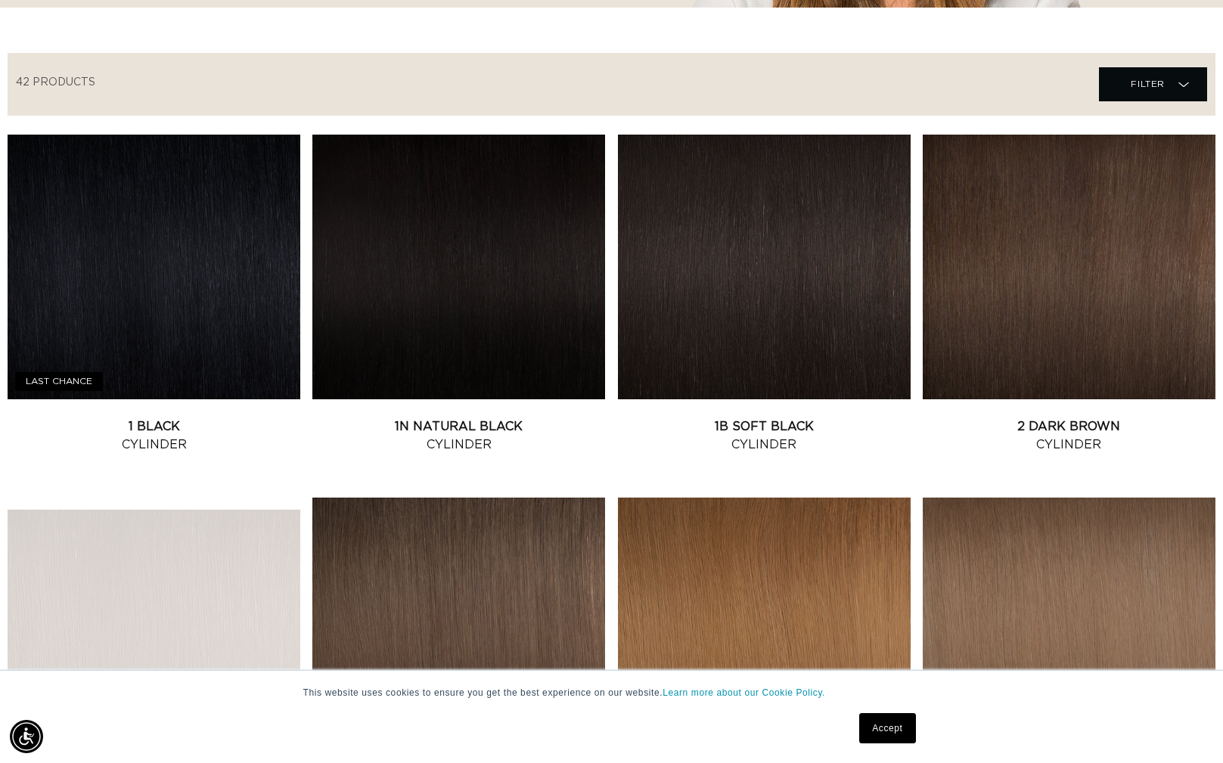
scroll to position [0, 2231]
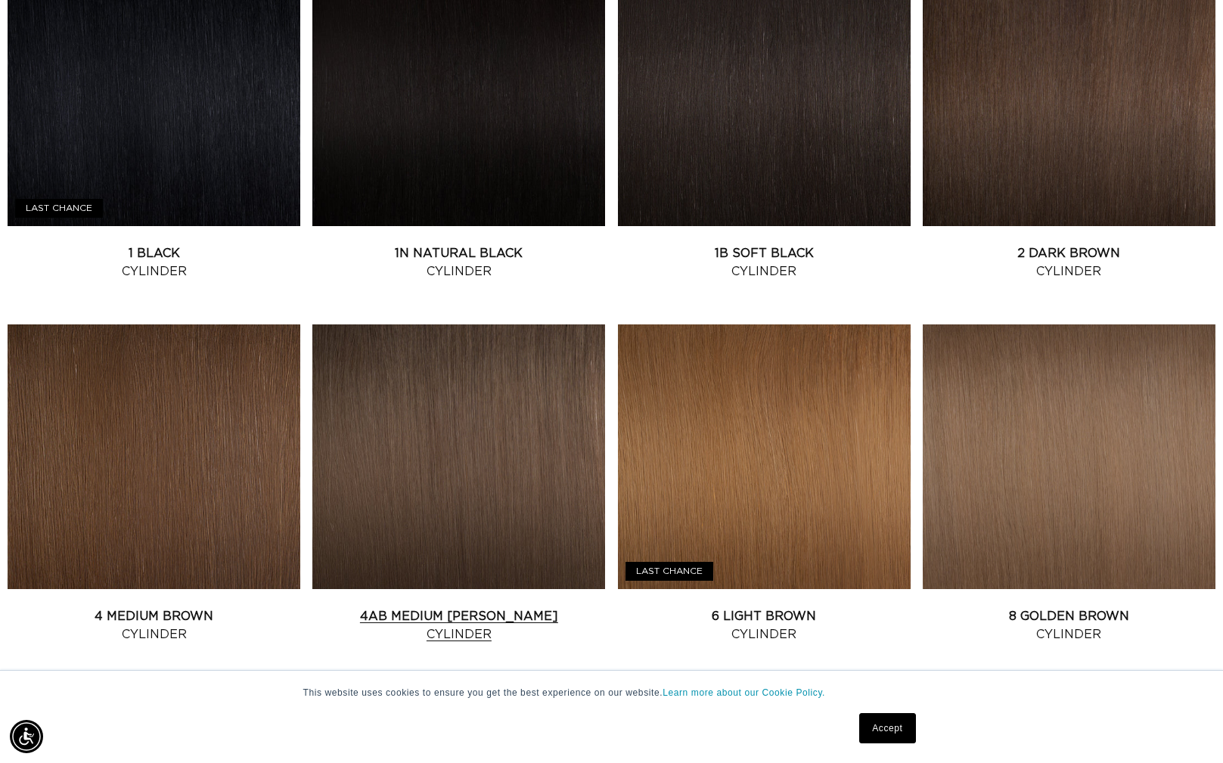
click at [365, 607] on link "4AB Medium Ash Brown Cylinder" at bounding box center [458, 625] width 293 height 36
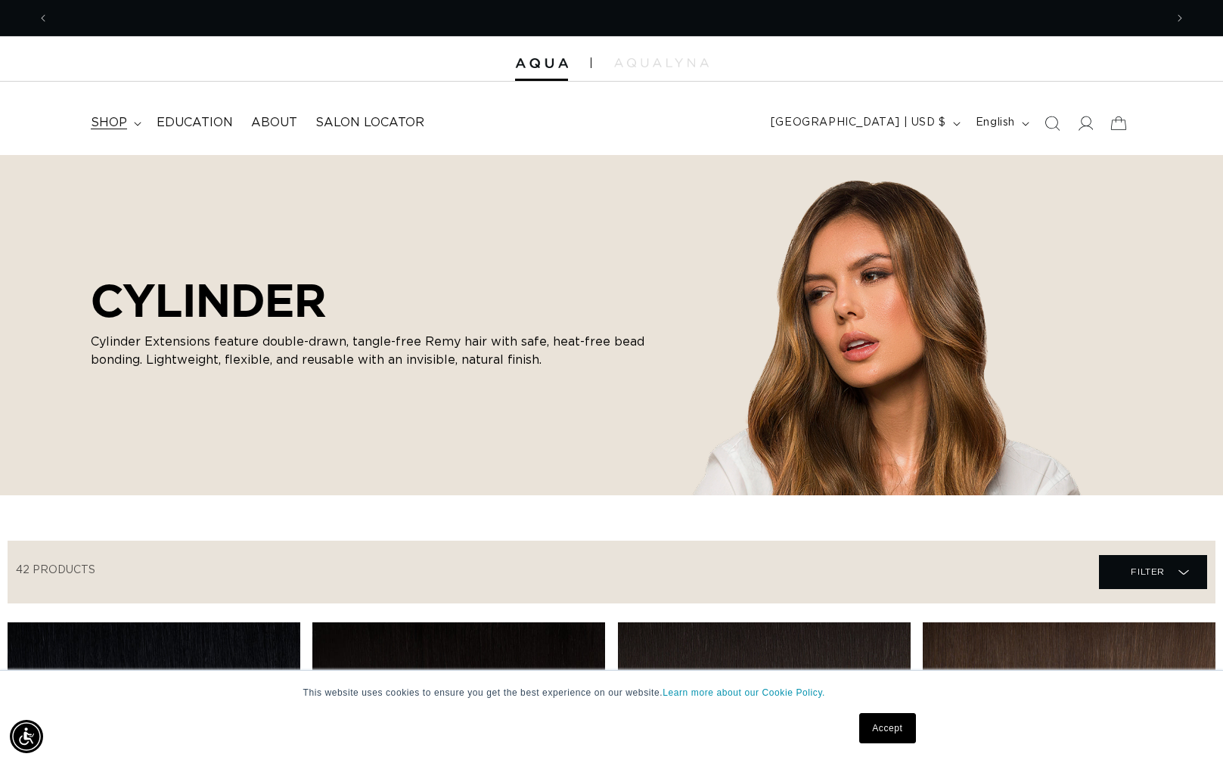
scroll to position [0, 0]
click at [131, 119] on summary "shop" at bounding box center [115, 123] width 66 height 34
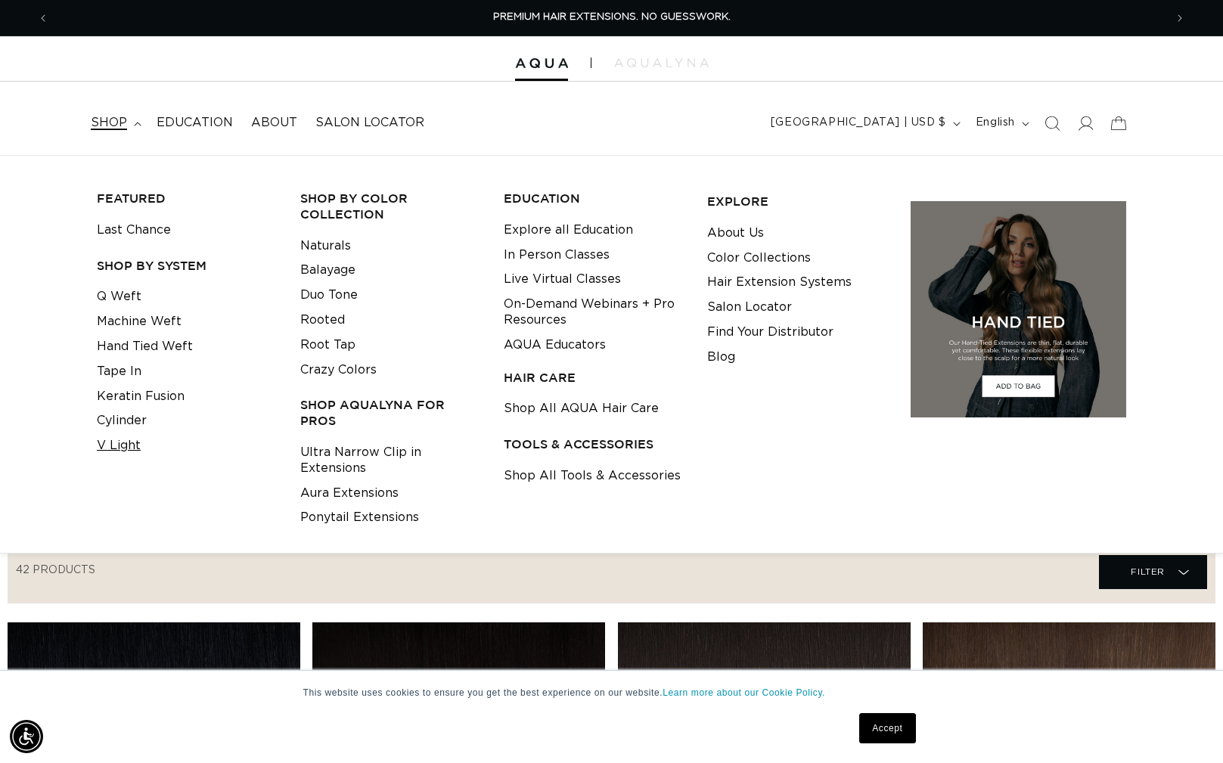
click at [109, 449] on link "V Light" at bounding box center [119, 445] width 44 height 25
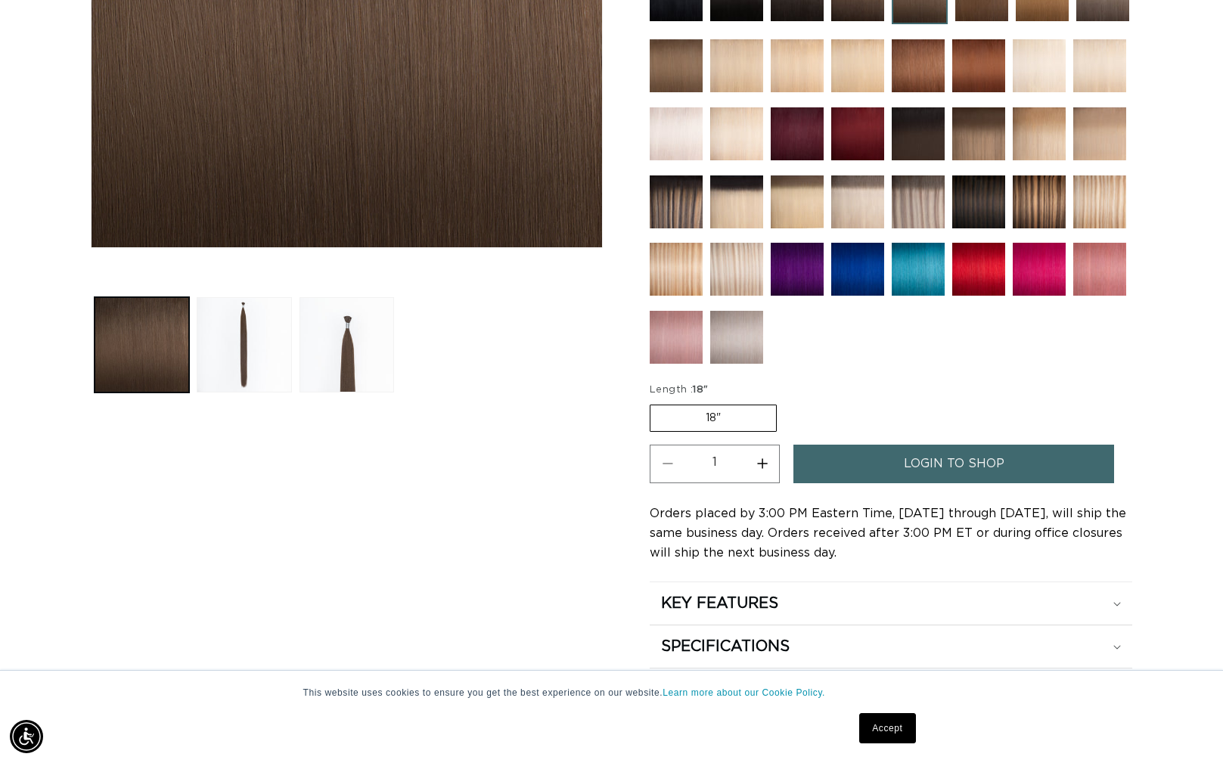
scroll to position [489, 0]
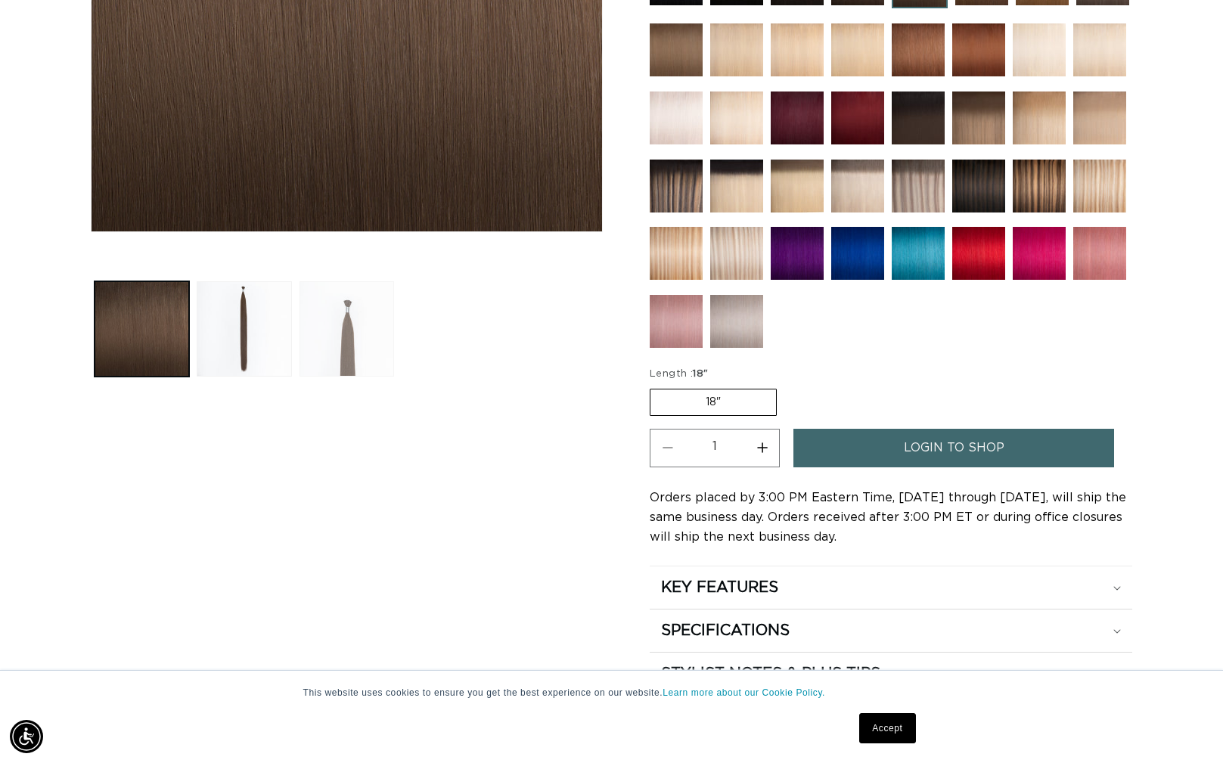
click at [349, 331] on button "Load image 3 in gallery view" at bounding box center [347, 328] width 95 height 95
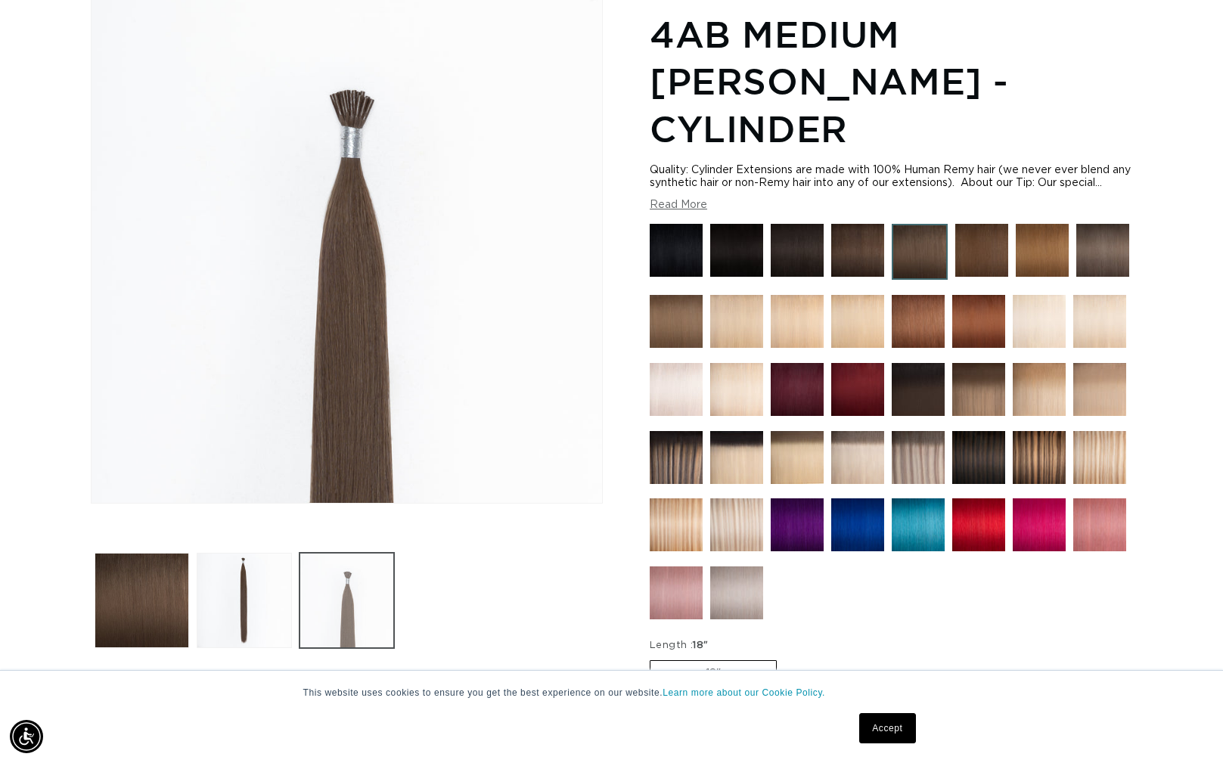
scroll to position [209, 0]
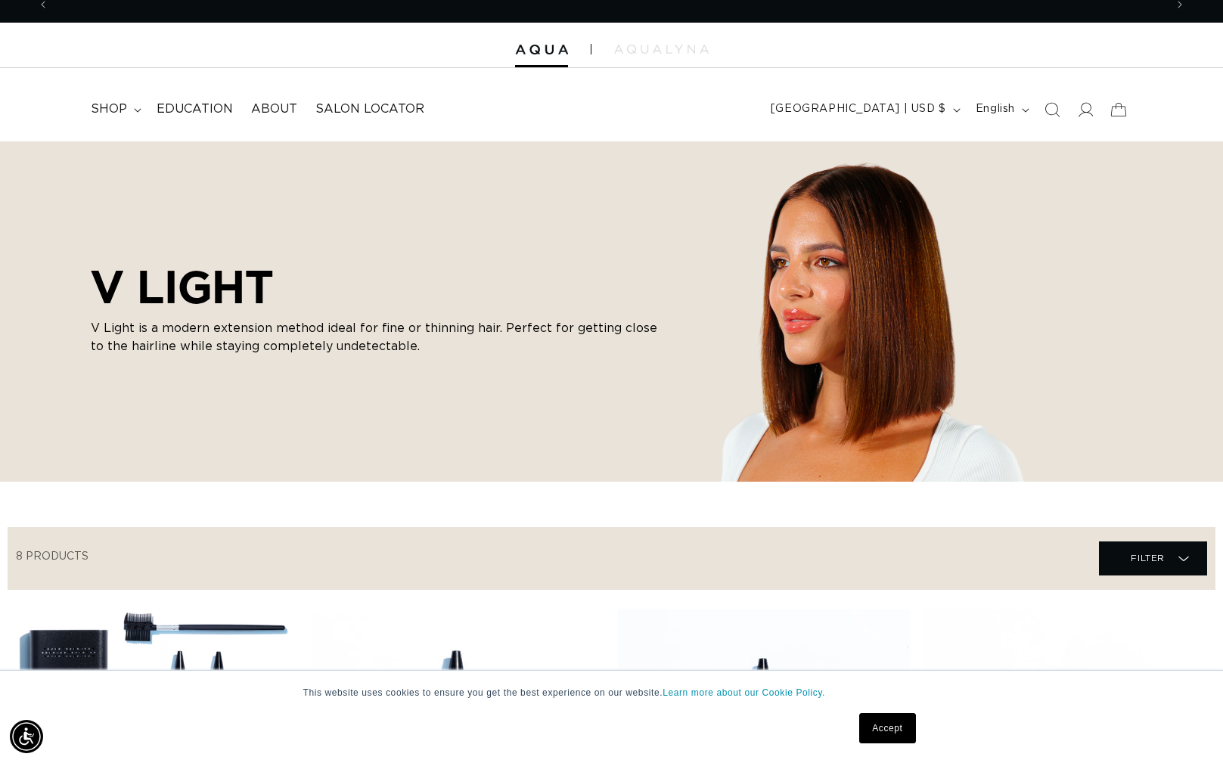
scroll to position [0, 2231]
click at [121, 101] on span "shop" at bounding box center [109, 109] width 36 height 16
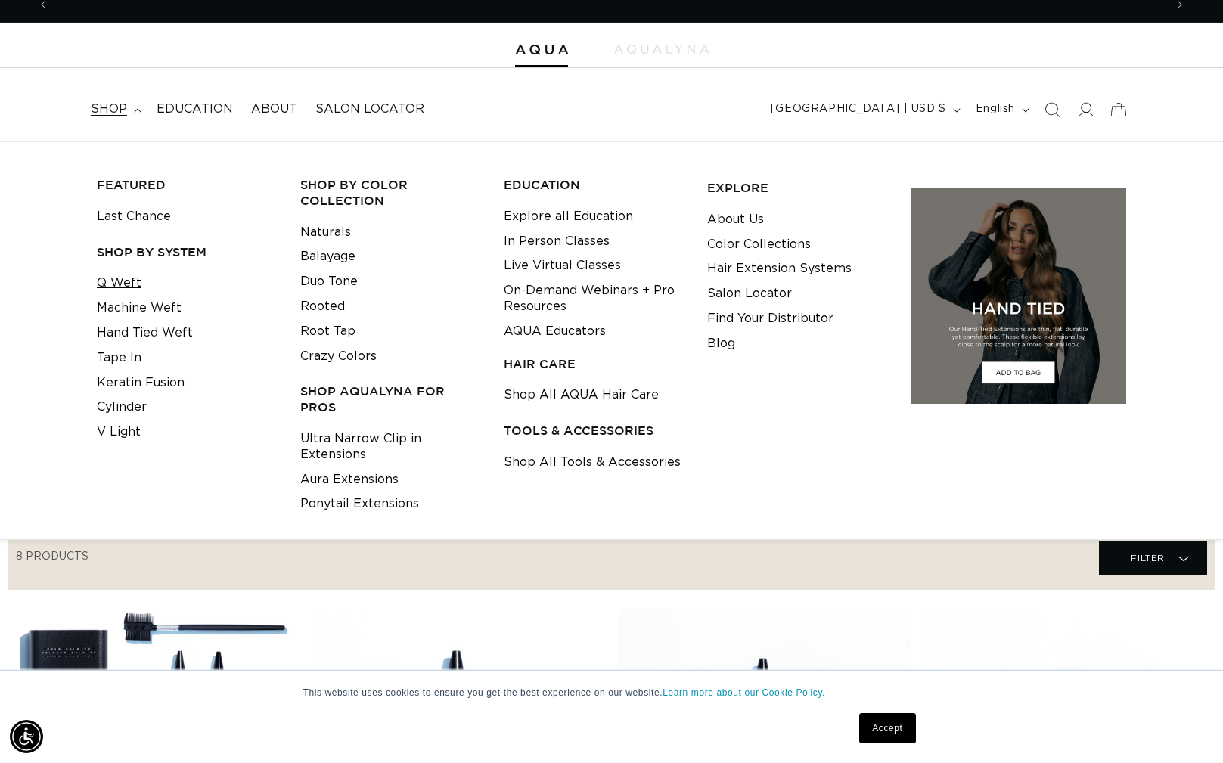
scroll to position [0, 0]
click at [129, 215] on link "Last Chance" at bounding box center [134, 216] width 74 height 25
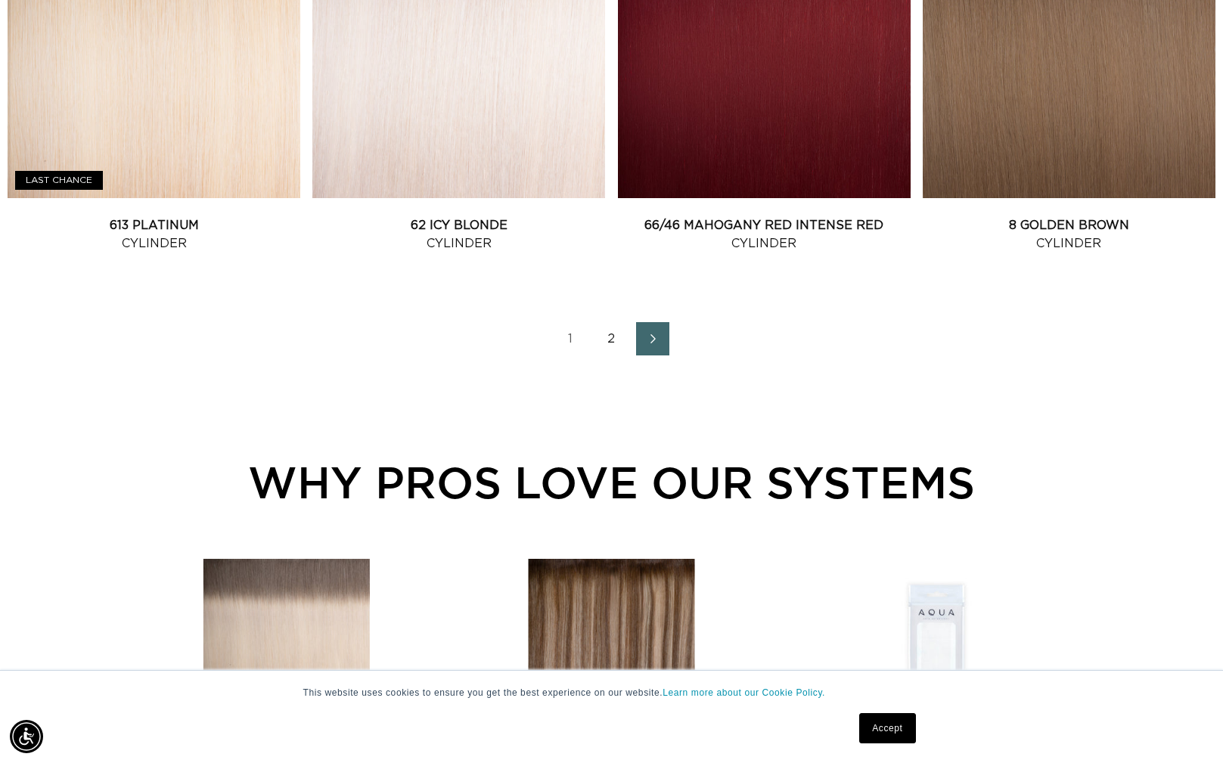
scroll to position [2146, 0]
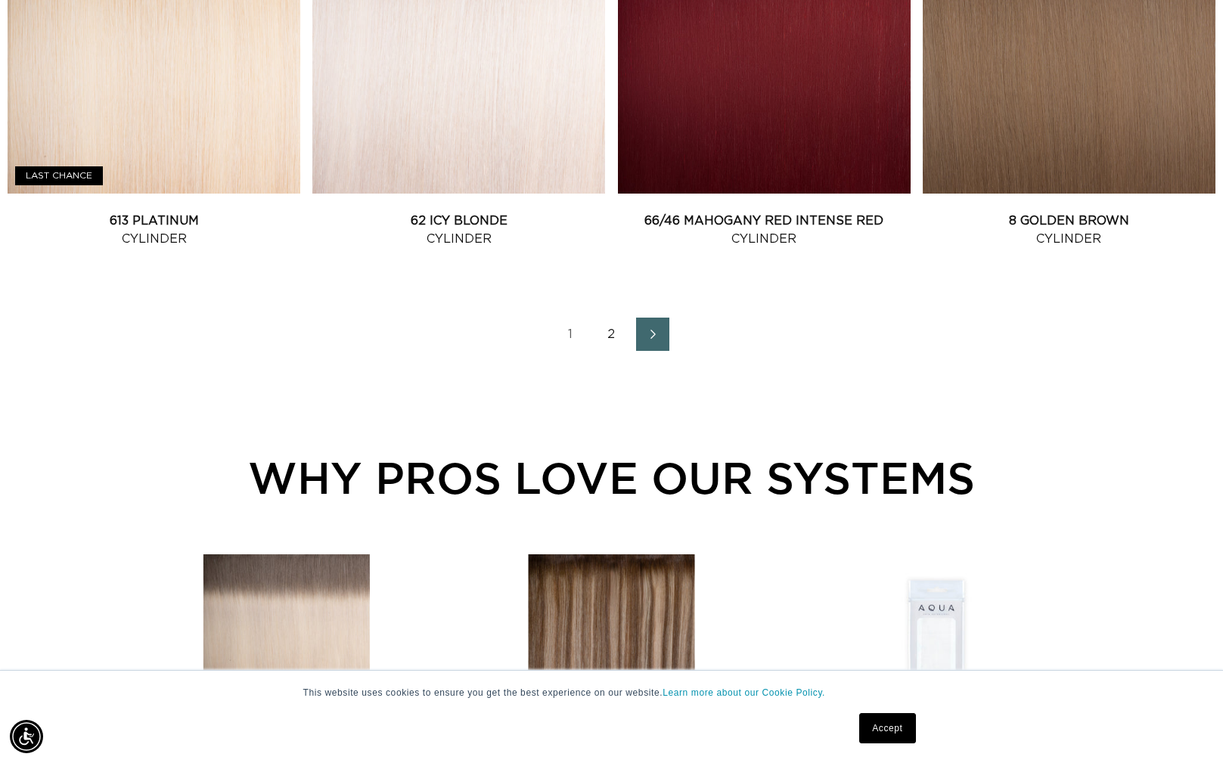
click at [616, 335] on link "2" at bounding box center [611, 334] width 33 height 33
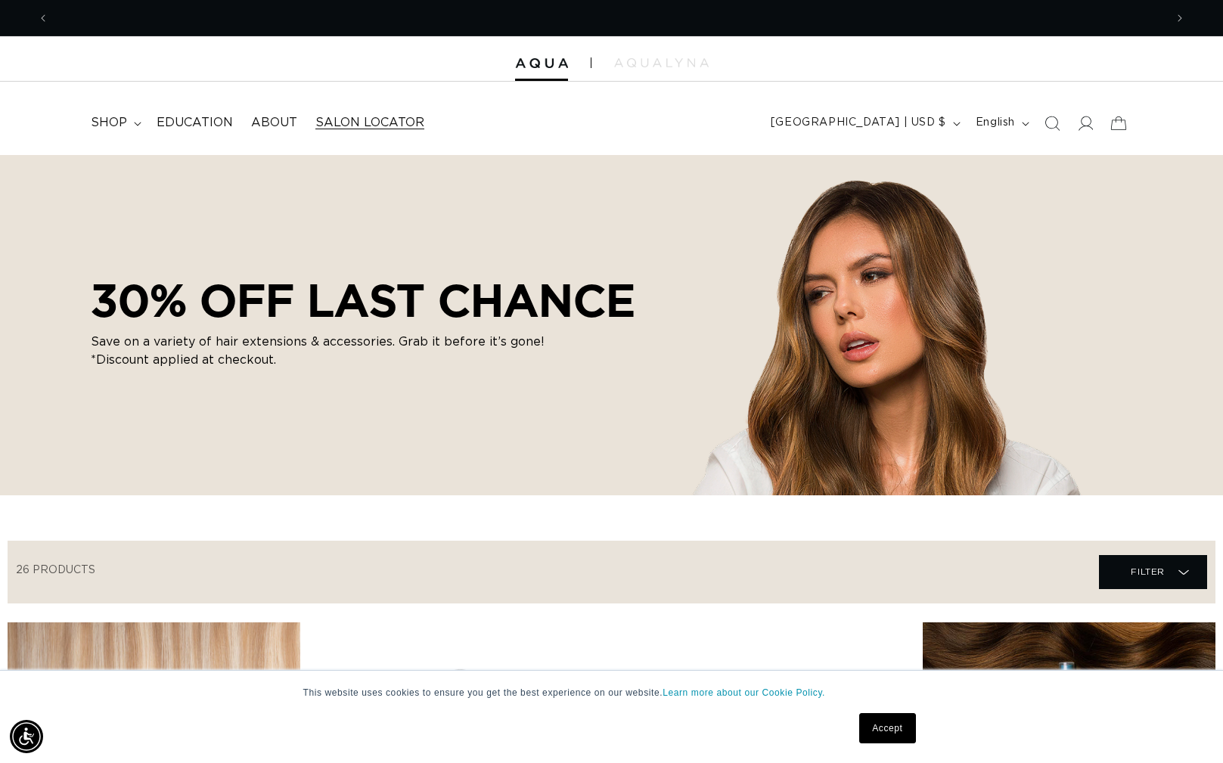
scroll to position [0, 1116]
click at [368, 114] on link "Salon Locator" at bounding box center [369, 123] width 127 height 34
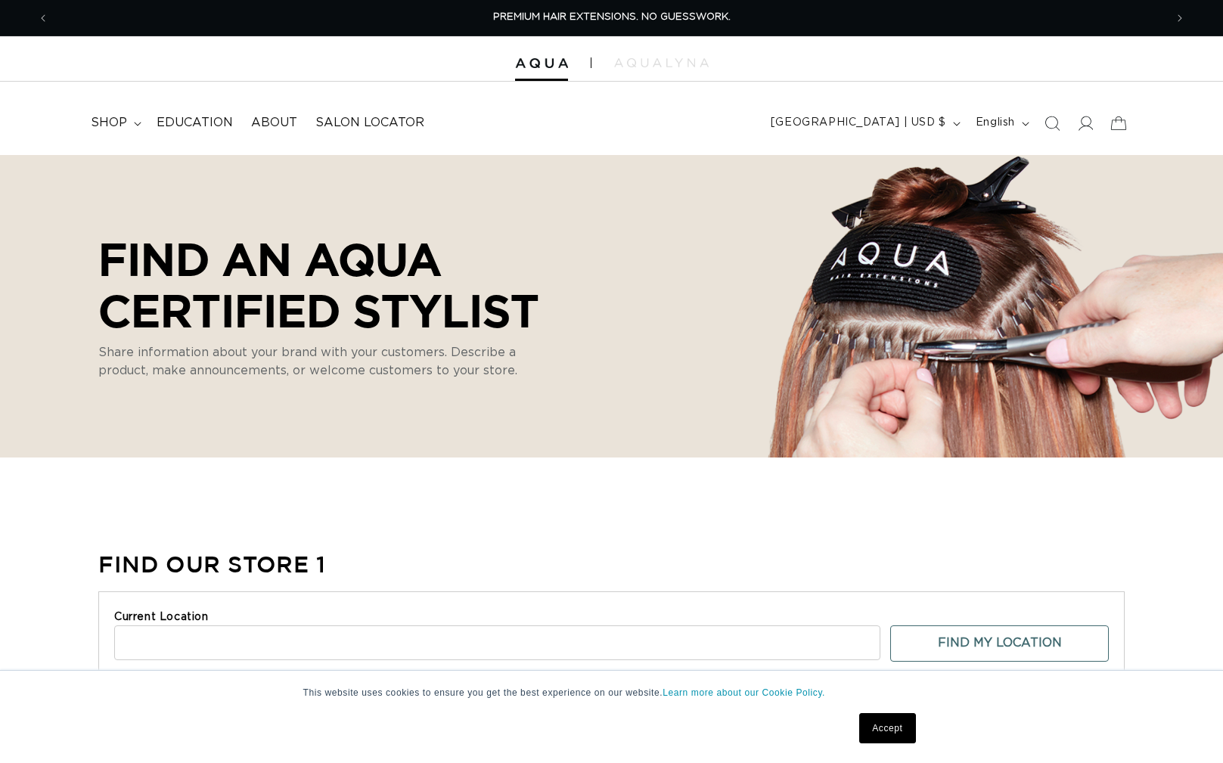
select select "m"
click at [104, 123] on span "shop" at bounding box center [109, 123] width 36 height 16
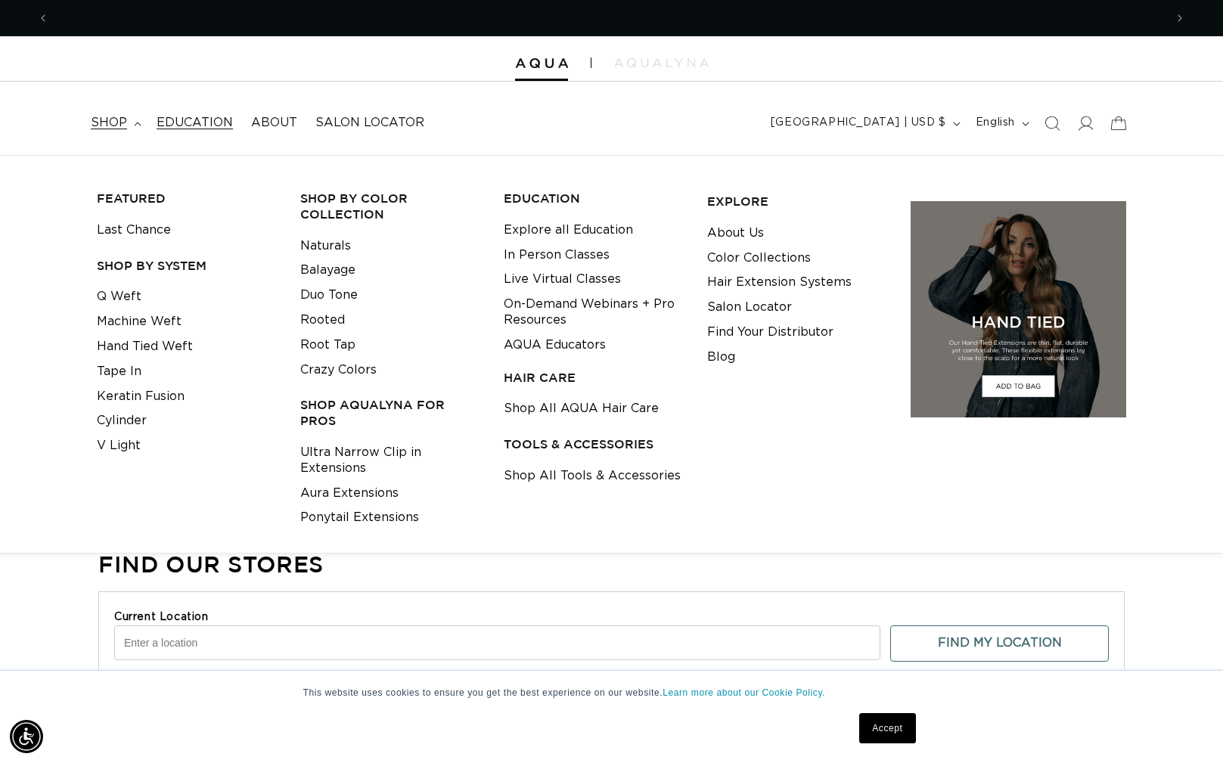
scroll to position [0, 0]
click at [325, 370] on link "Crazy Colors" at bounding box center [338, 370] width 76 height 25
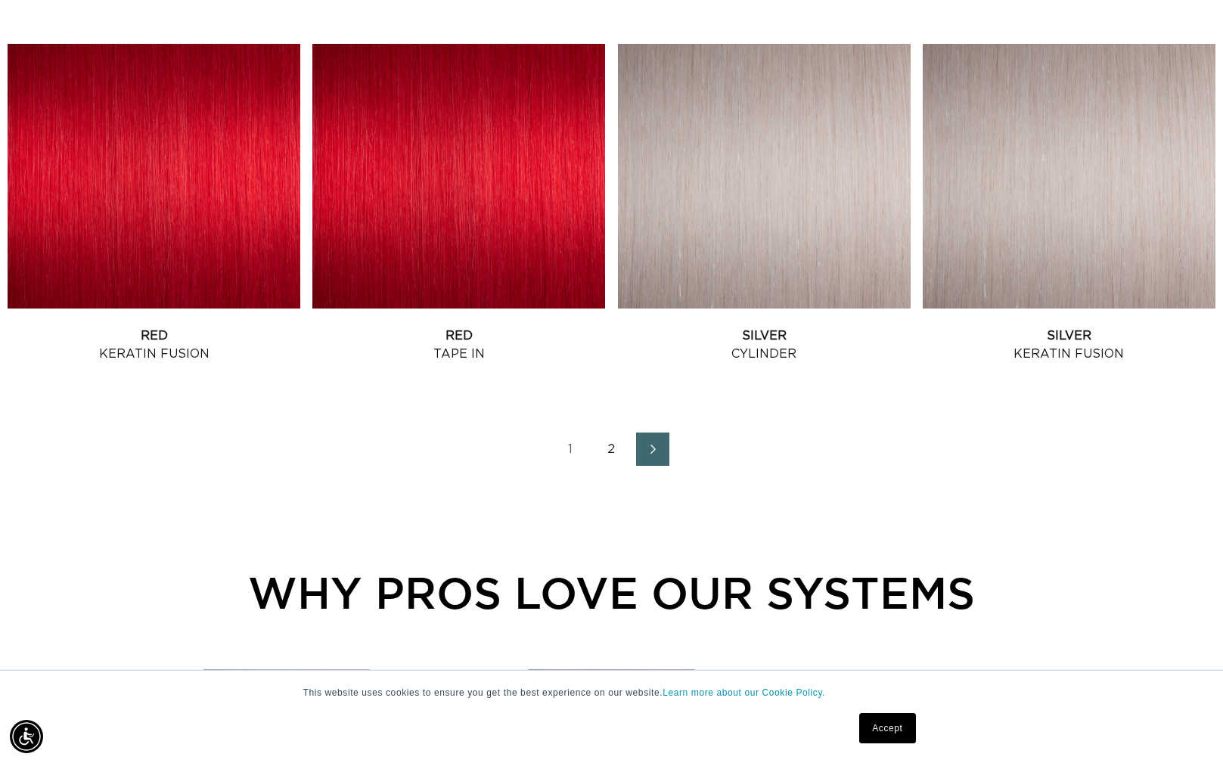
scroll to position [0, 1116]
click at [615, 451] on link "2" at bounding box center [611, 449] width 33 height 33
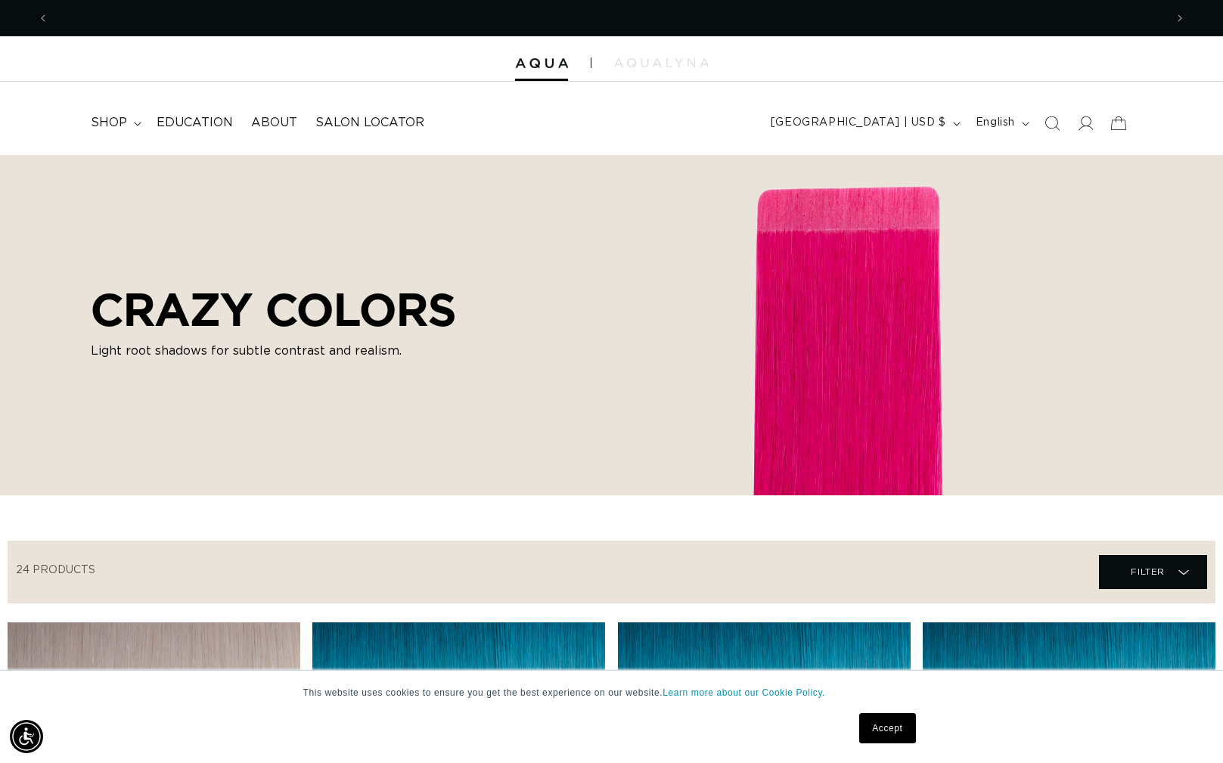
scroll to position [0, 2231]
click at [134, 120] on summary "shop" at bounding box center [115, 123] width 66 height 34
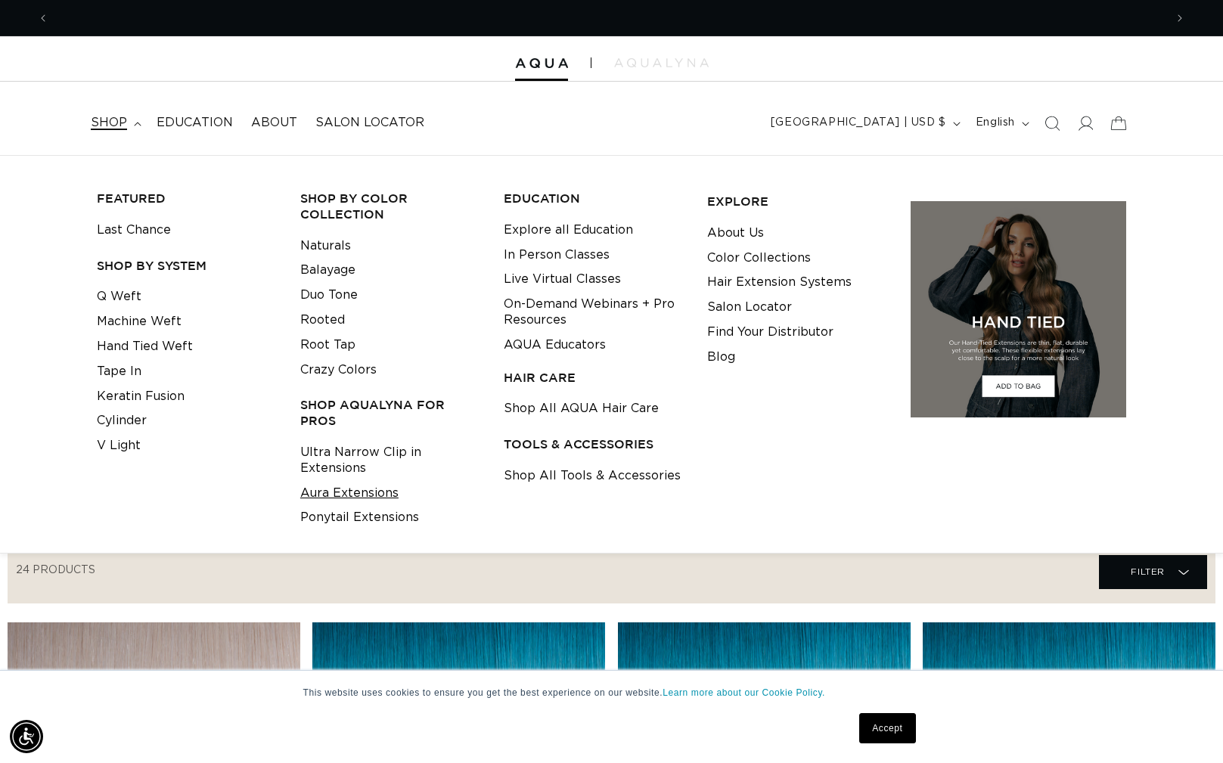
scroll to position [0, 0]
click at [776, 339] on link "Find Your Distributor" at bounding box center [770, 332] width 126 height 25
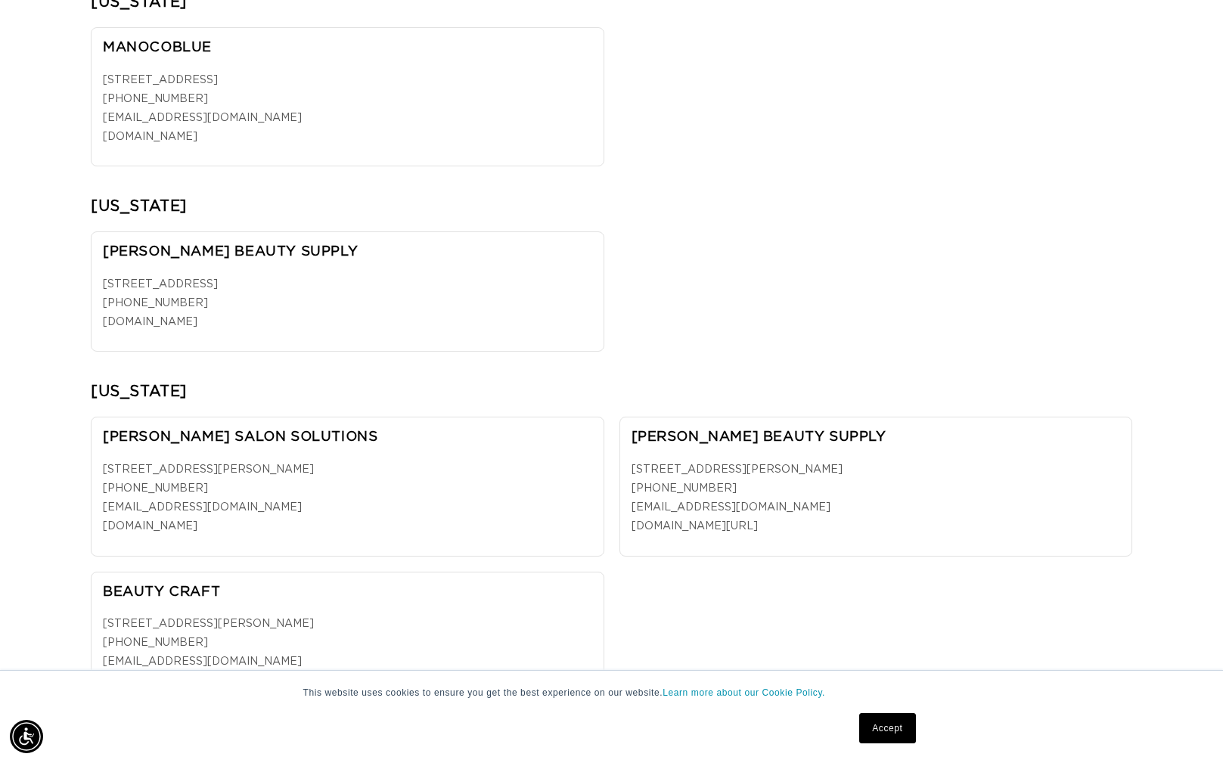
click at [154, 138] on link "[DOMAIN_NAME]" at bounding box center [150, 137] width 95 height 11
